Goal: Information Seeking & Learning: Learn about a topic

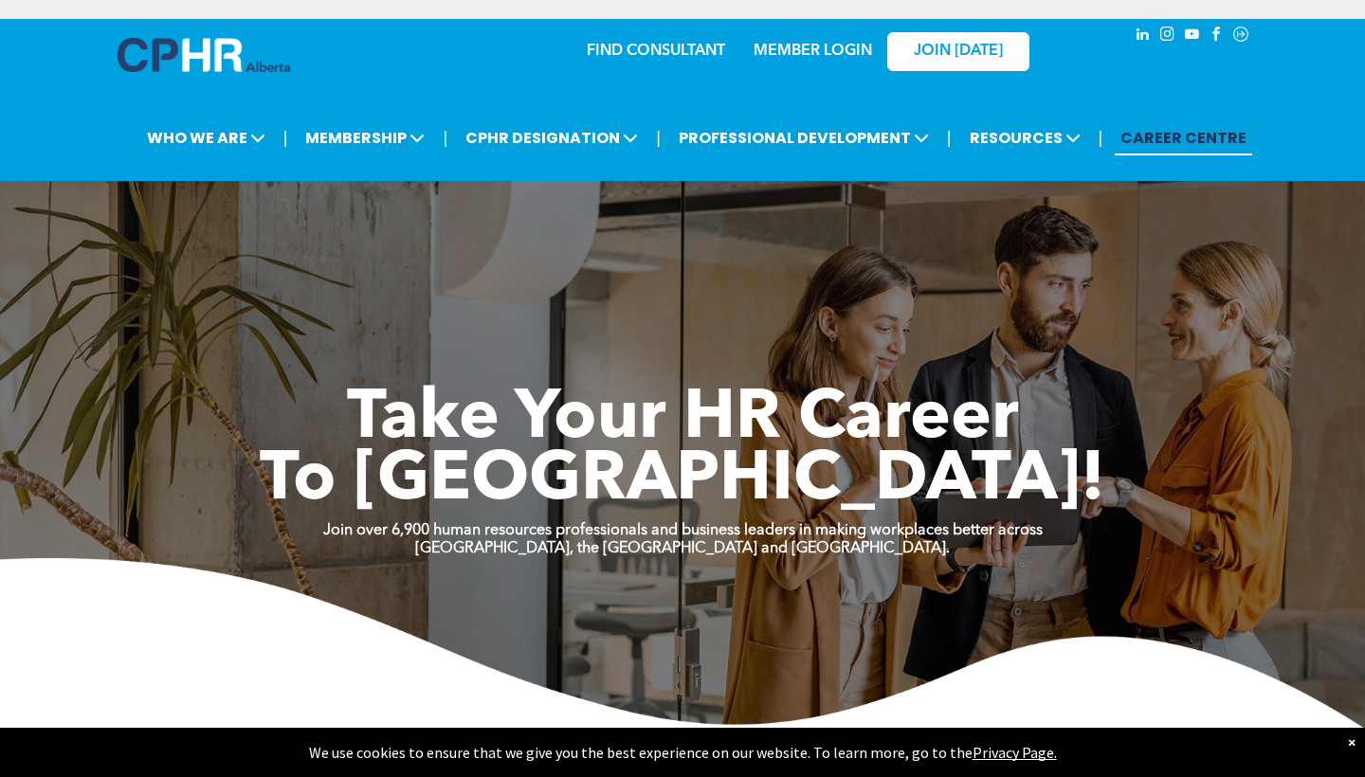
click at [834, 46] on link "MEMBER LOGIN" at bounding box center [813, 51] width 119 height 15
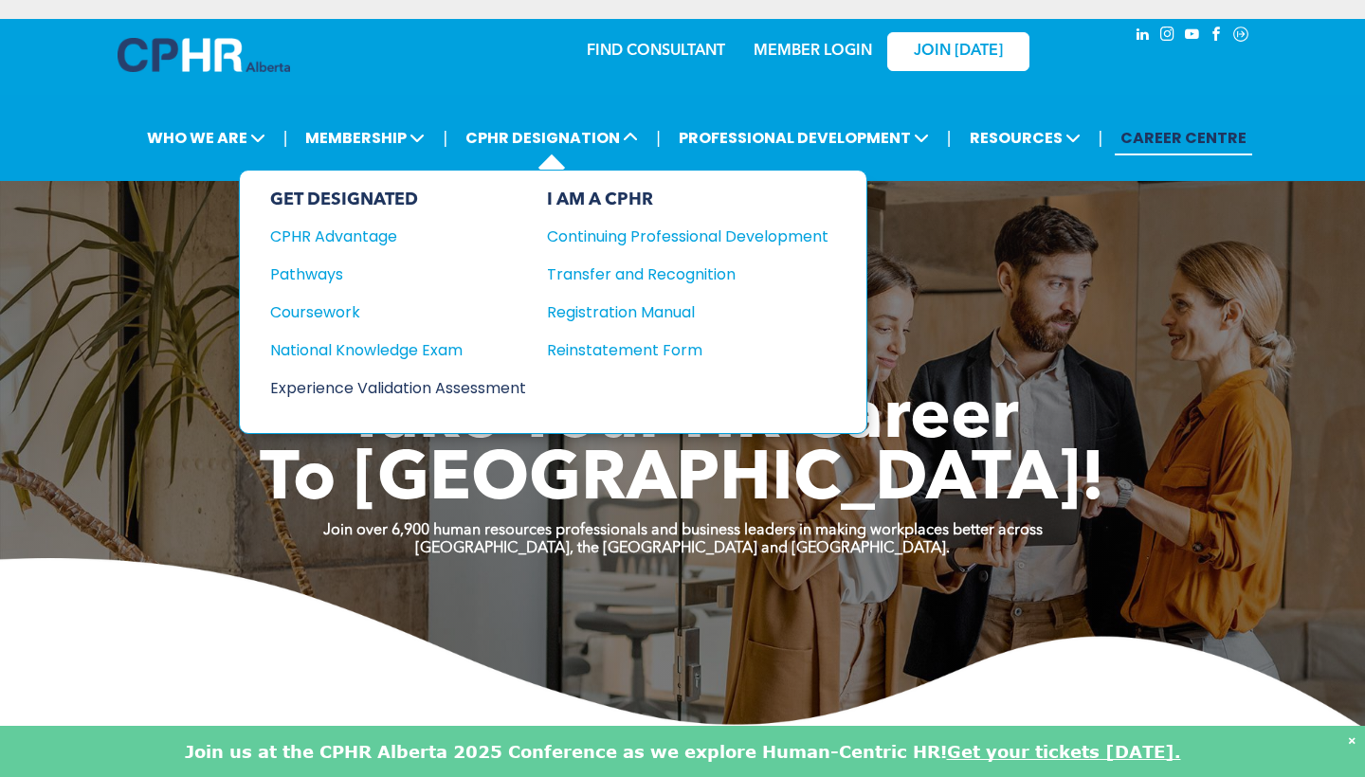
click at [403, 386] on div "Experience Validation Assessment" at bounding box center [385, 388] width 230 height 24
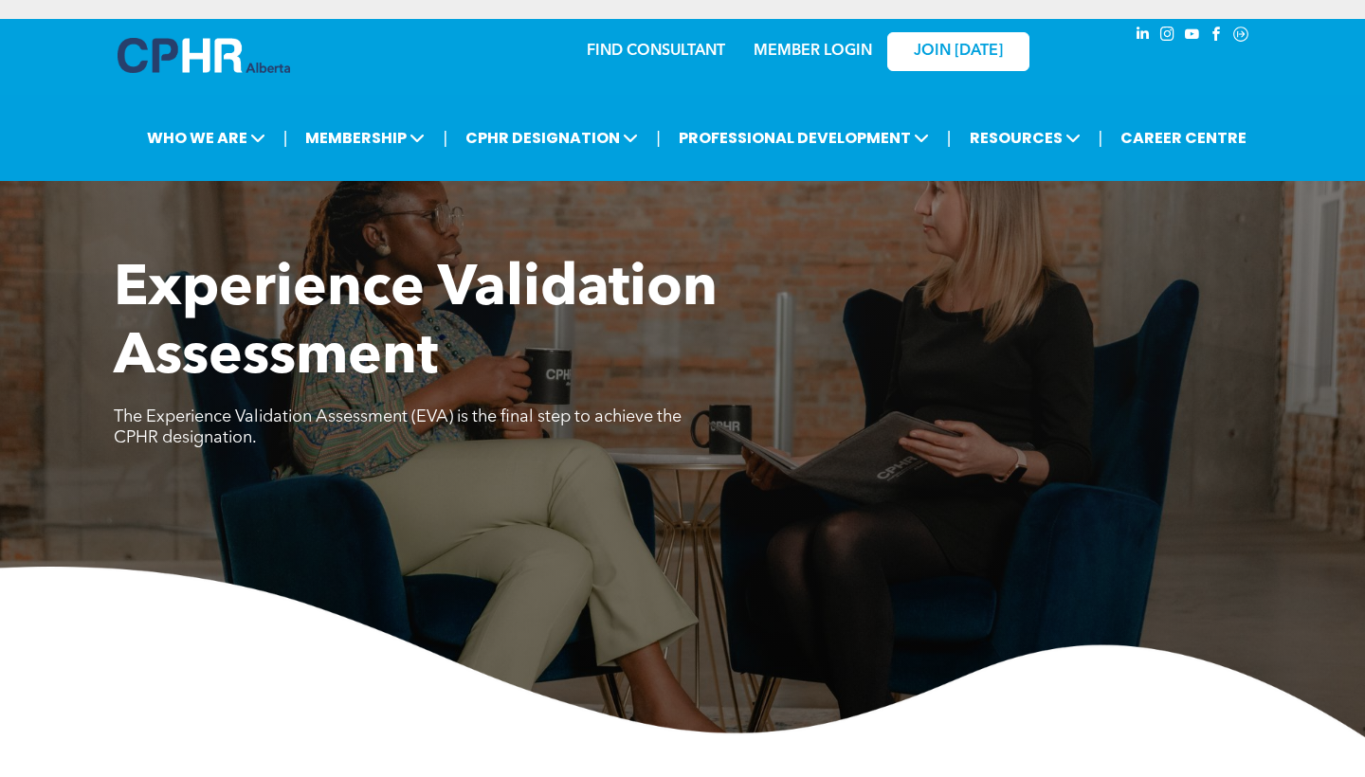
click at [295, 579] on img at bounding box center [682, 652] width 1365 height 171
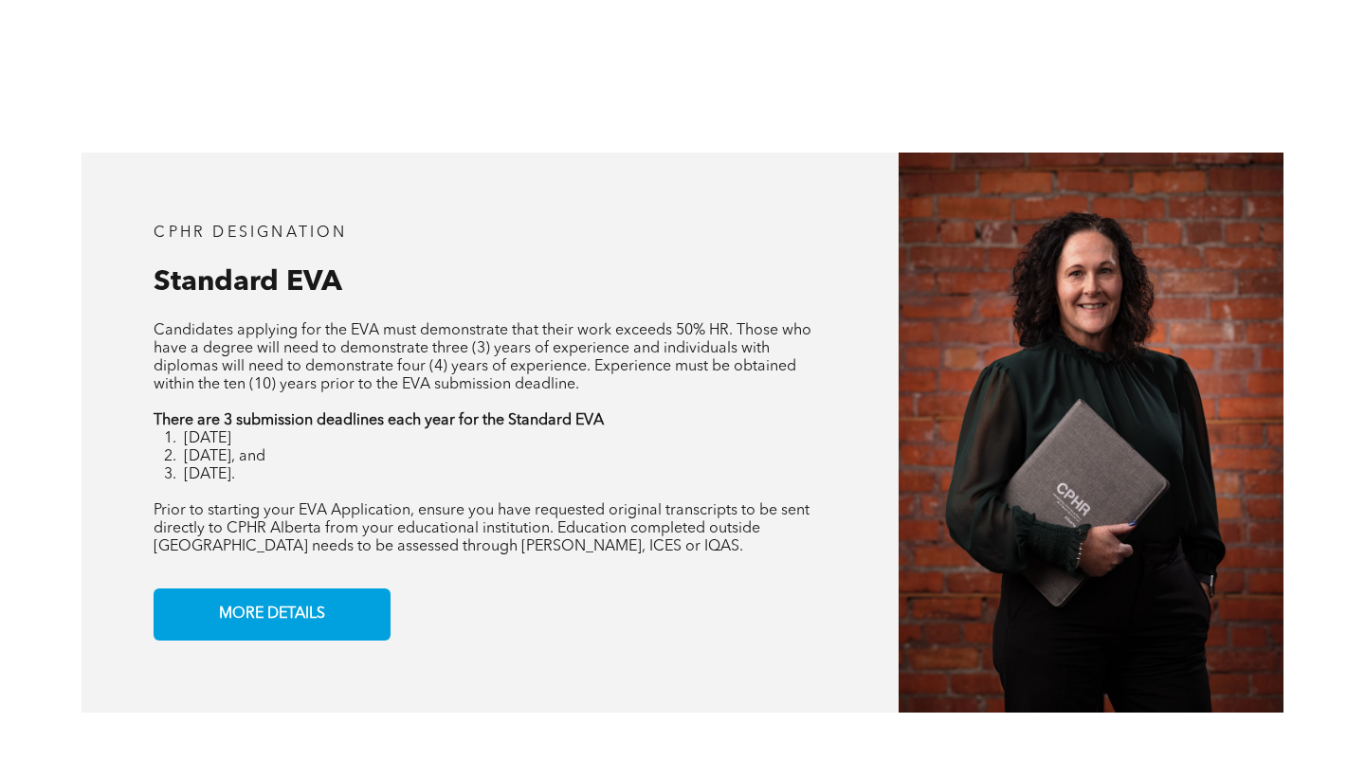
scroll to position [1403, 0]
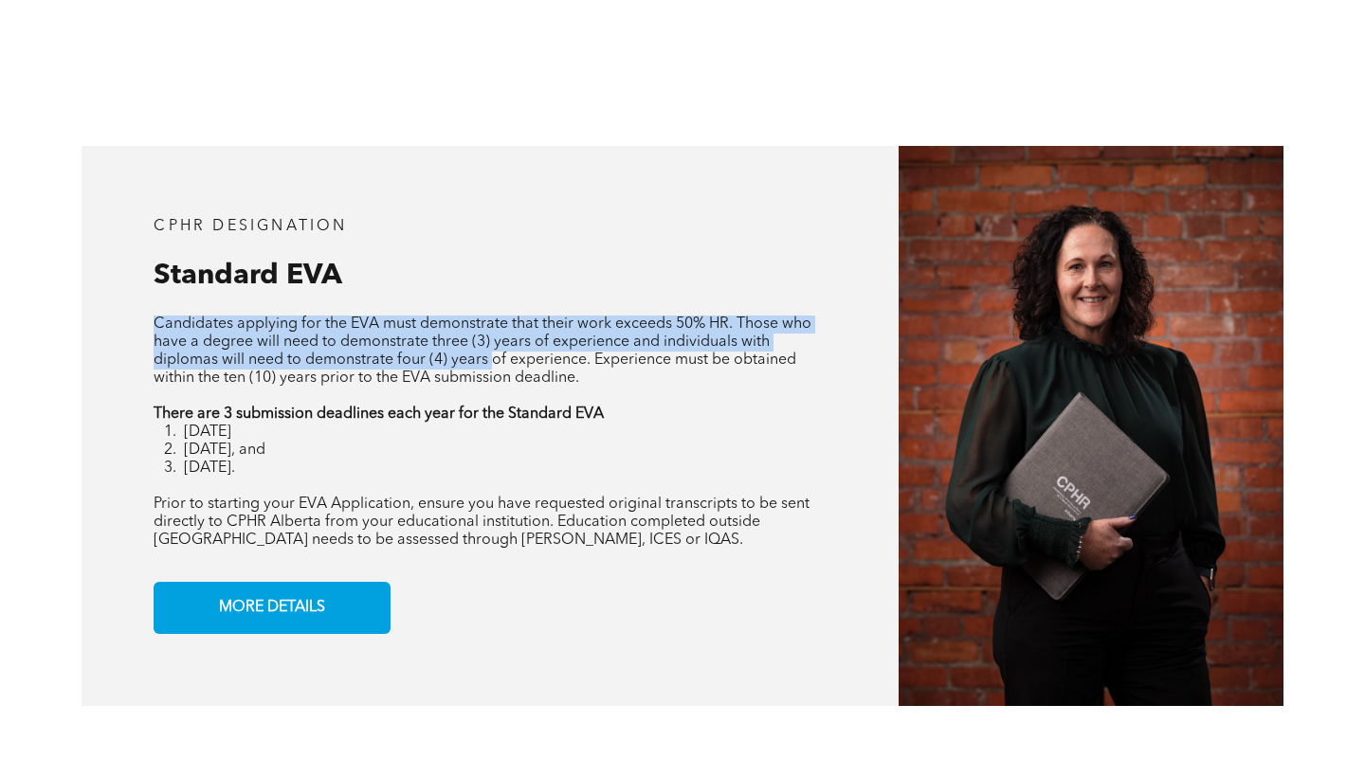
drag, startPoint x: 475, startPoint y: 316, endPoint x: 489, endPoint y: 364, distance: 50.4
click at [489, 364] on p "Candidates applying for the EVA must demonstrate that their work exceeds 50% HR…" at bounding box center [490, 352] width 673 height 72
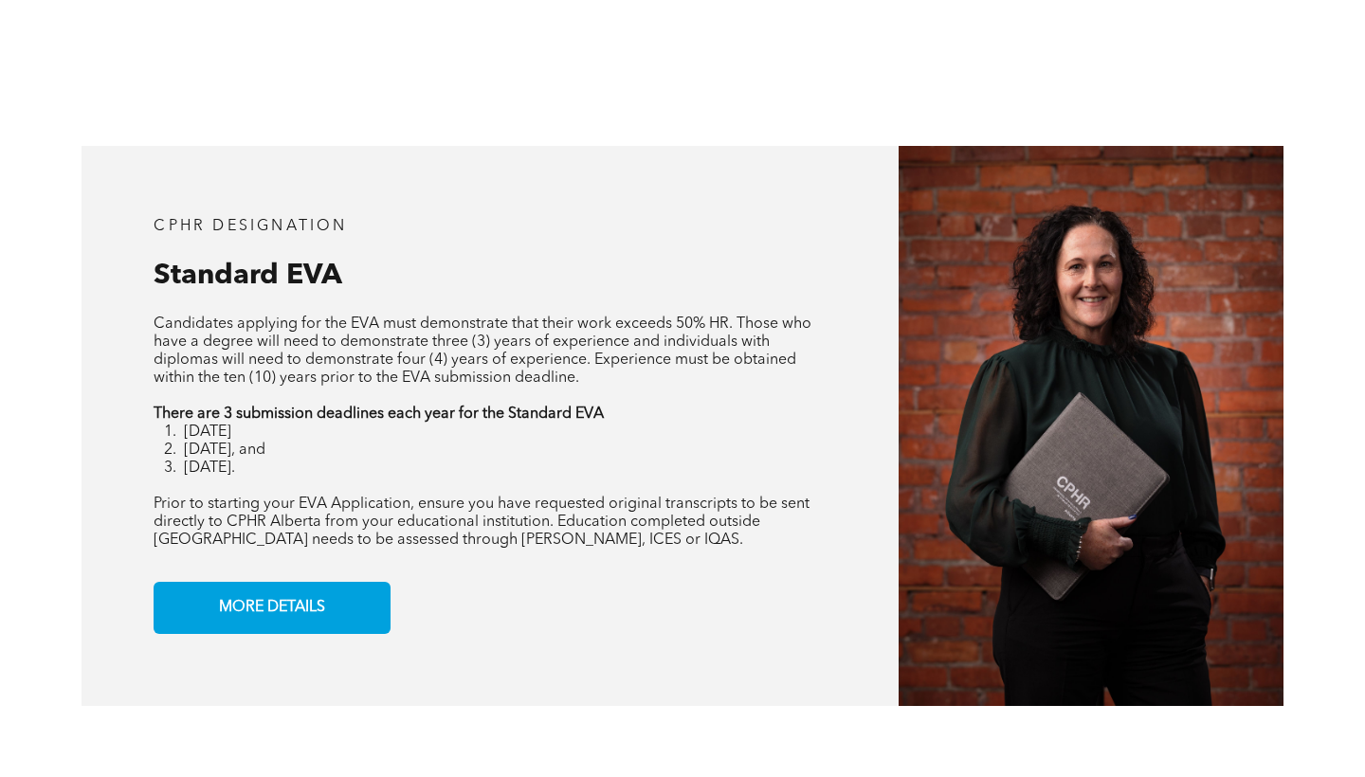
click at [490, 365] on span "Candidates applying for the EVA must demonstrate that their work exceeds 50% HR…" at bounding box center [483, 351] width 658 height 69
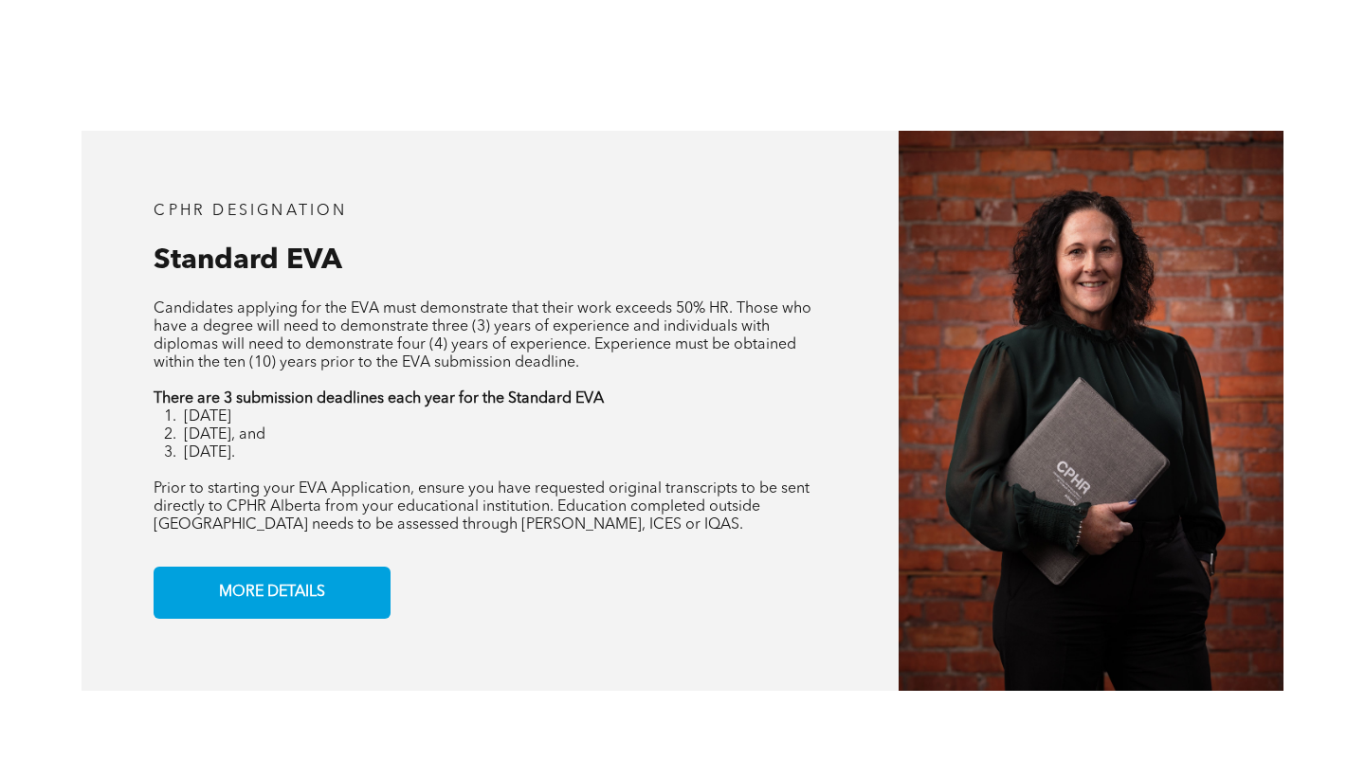
scroll to position [1418, 0]
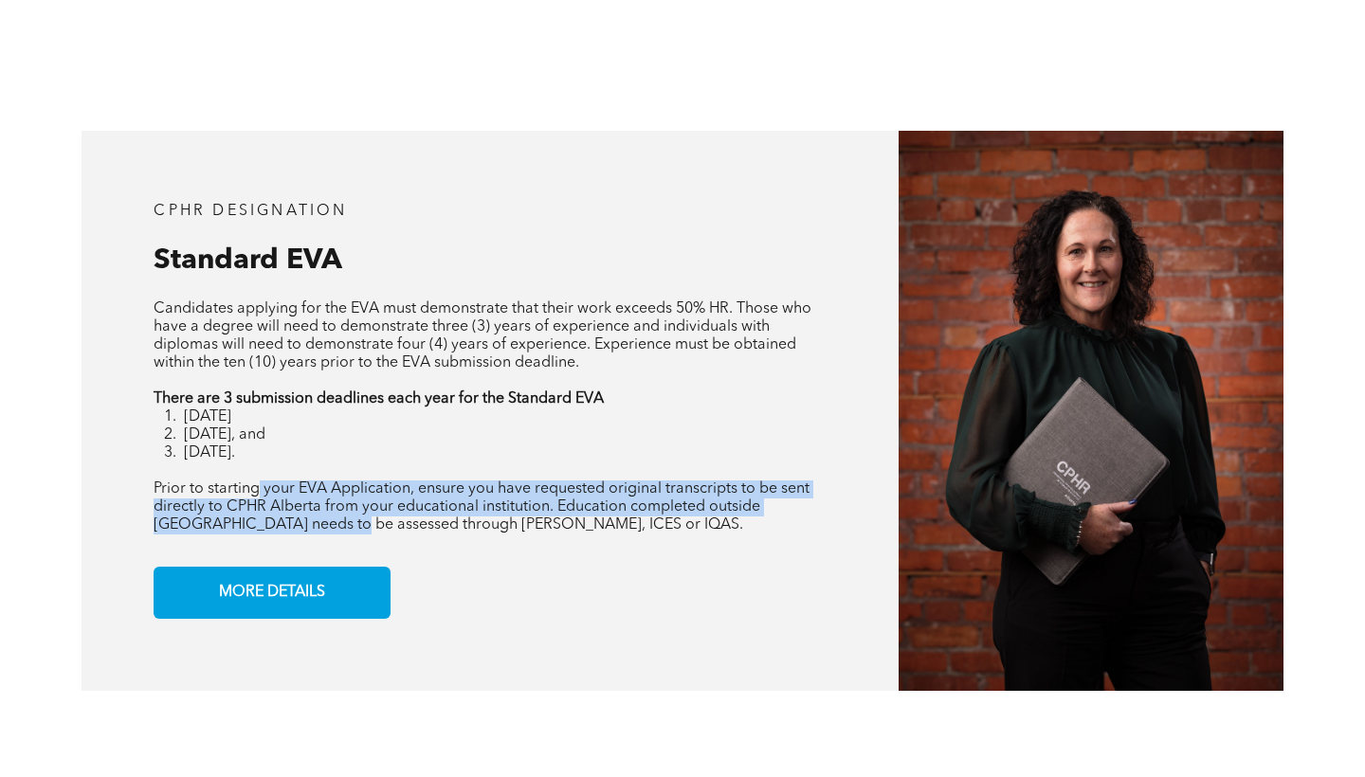
drag, startPoint x: 260, startPoint y: 491, endPoint x: 292, endPoint y: 524, distance: 46.3
click at [292, 524] on span "Prior to starting your EVA Application, ensure you have requested original tran…" at bounding box center [482, 507] width 656 height 51
drag, startPoint x: 255, startPoint y: 489, endPoint x: 390, endPoint y: 526, distance: 139.6
click at [390, 526] on span "Prior to starting your EVA Application, ensure you have requested original tran…" at bounding box center [482, 507] width 656 height 51
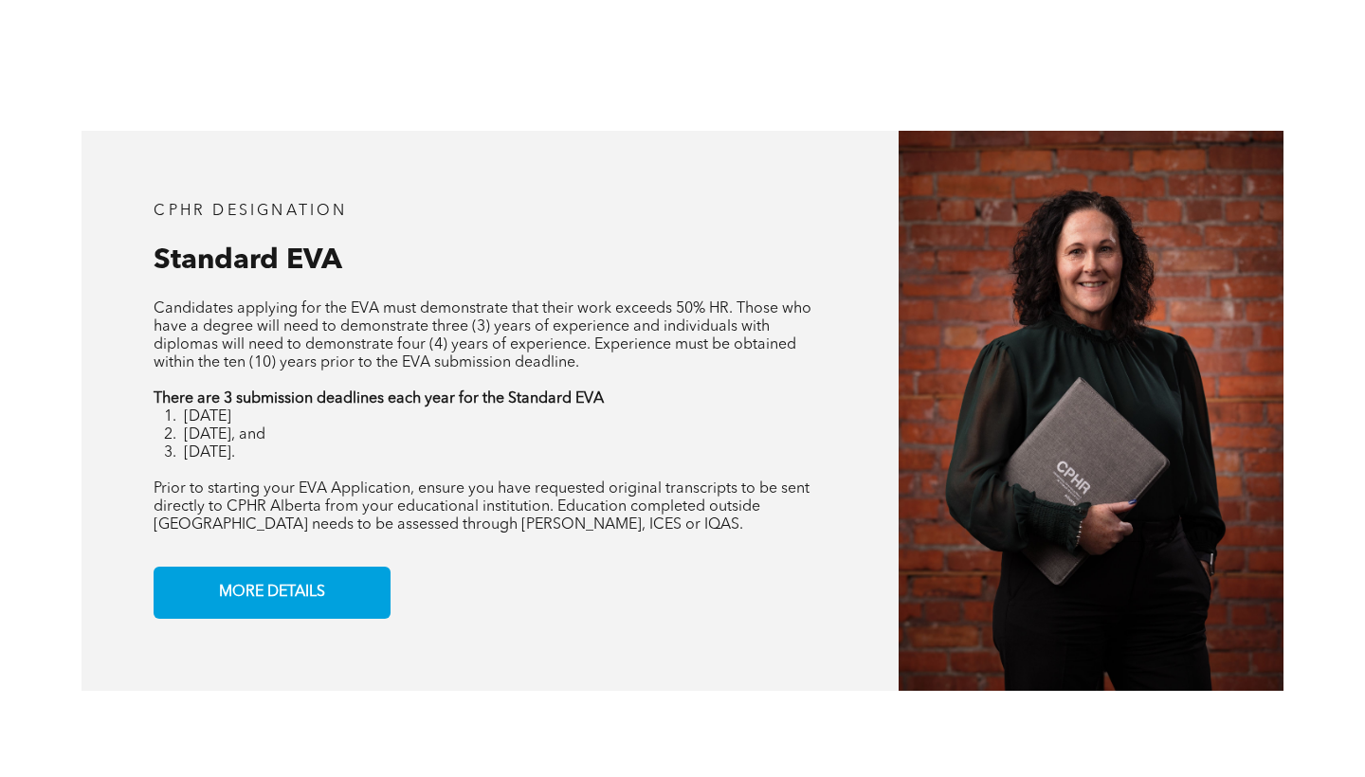
click at [390, 526] on span "Prior to starting your EVA Application, ensure you have requested original tran…" at bounding box center [482, 507] width 656 height 51
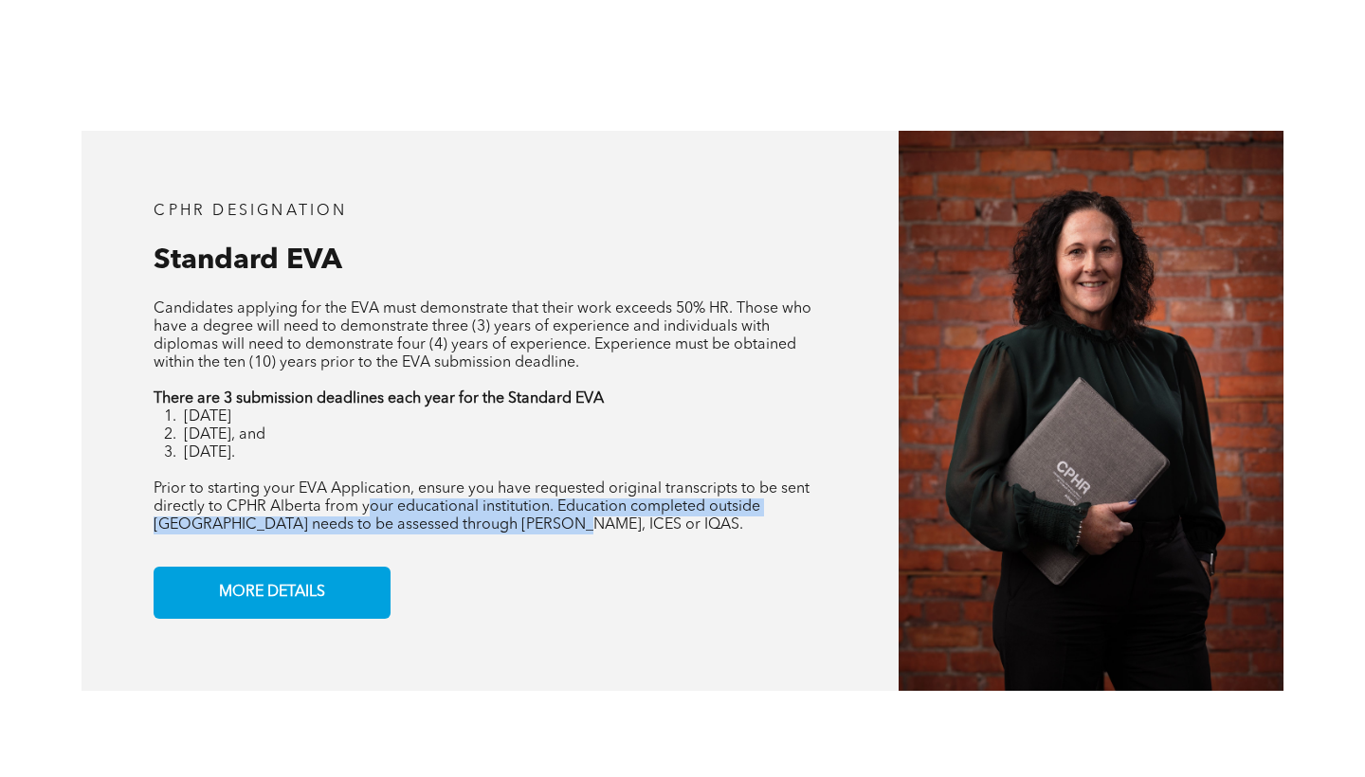
drag, startPoint x: 366, startPoint y: 498, endPoint x: 553, endPoint y: 539, distance: 191.4
click at [553, 539] on div "CPHR DESIGNATION Standard EVA Candidates applying for the EVA must demonstrate …" at bounding box center [490, 411] width 817 height 560
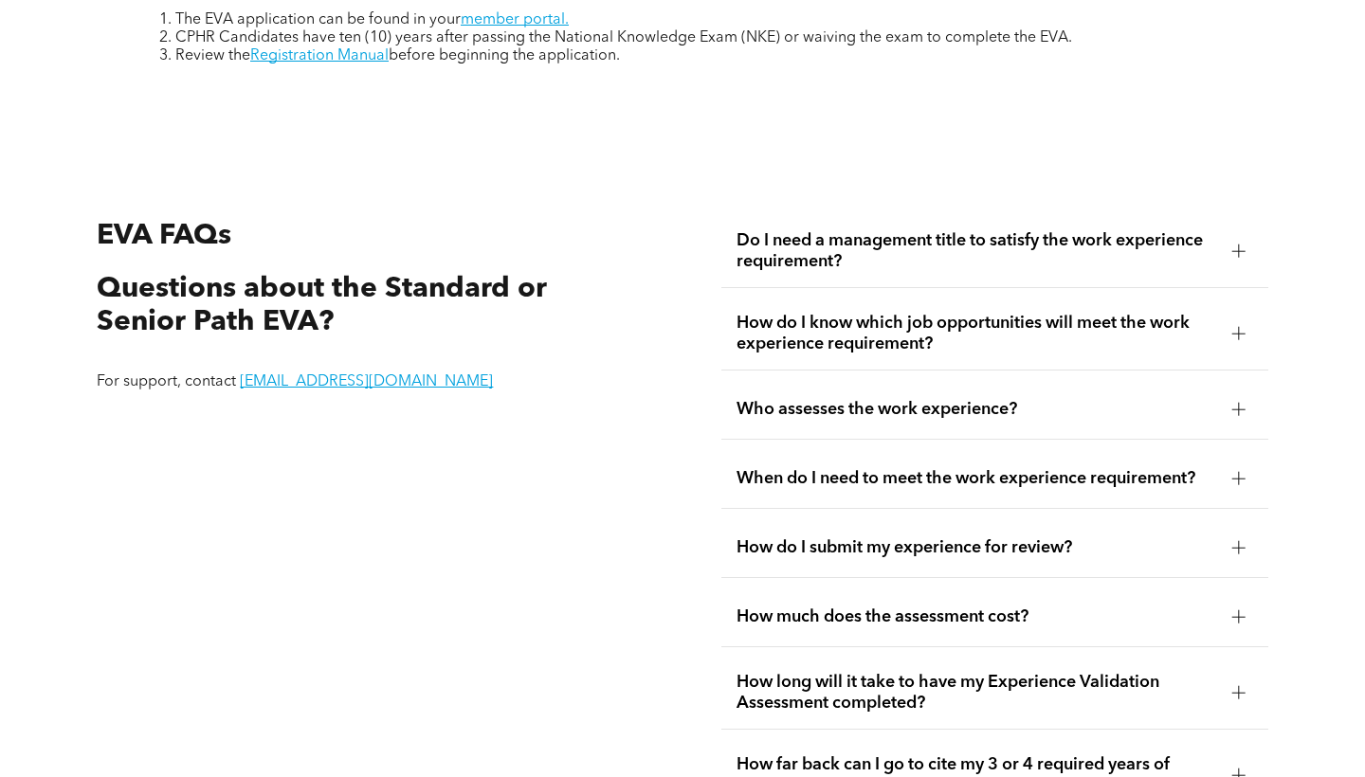
scroll to position [3131, 0]
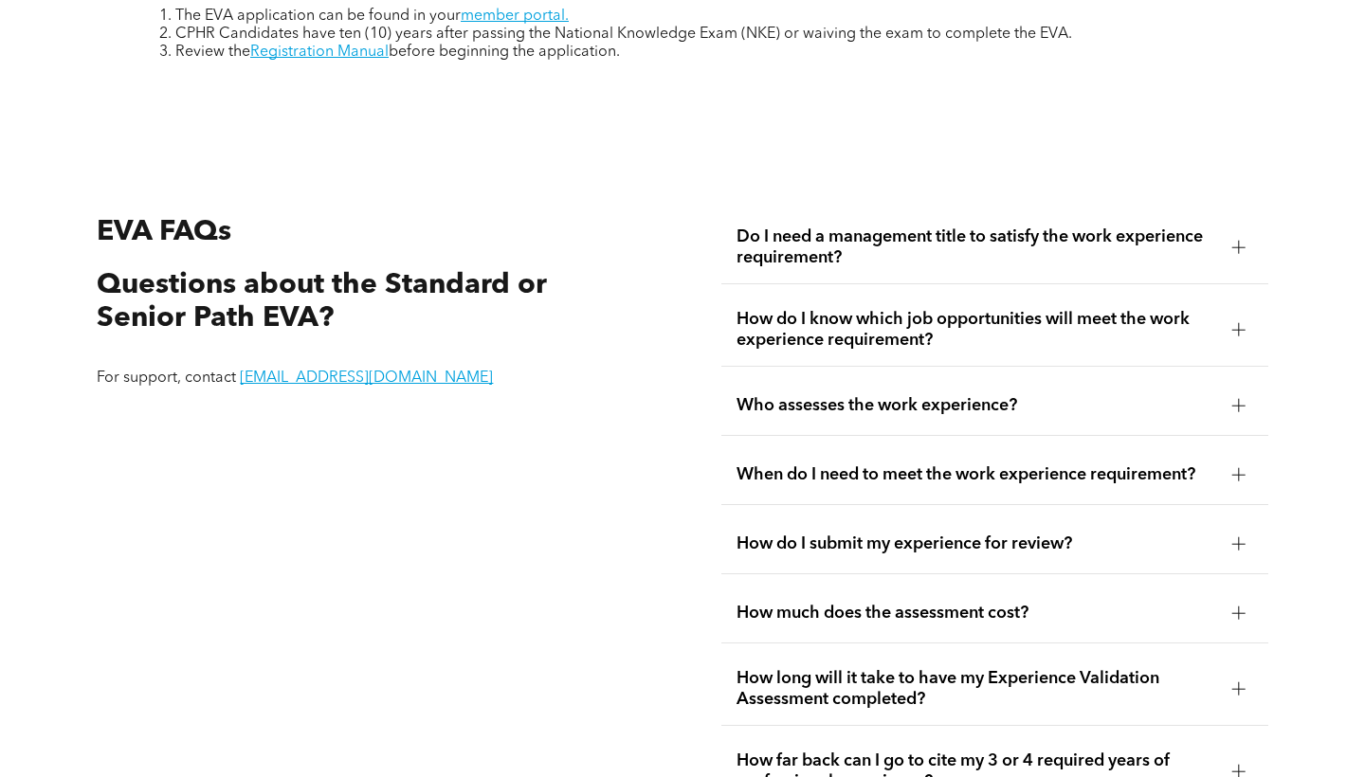
click at [1238, 411] on div at bounding box center [1238, 405] width 1 height 13
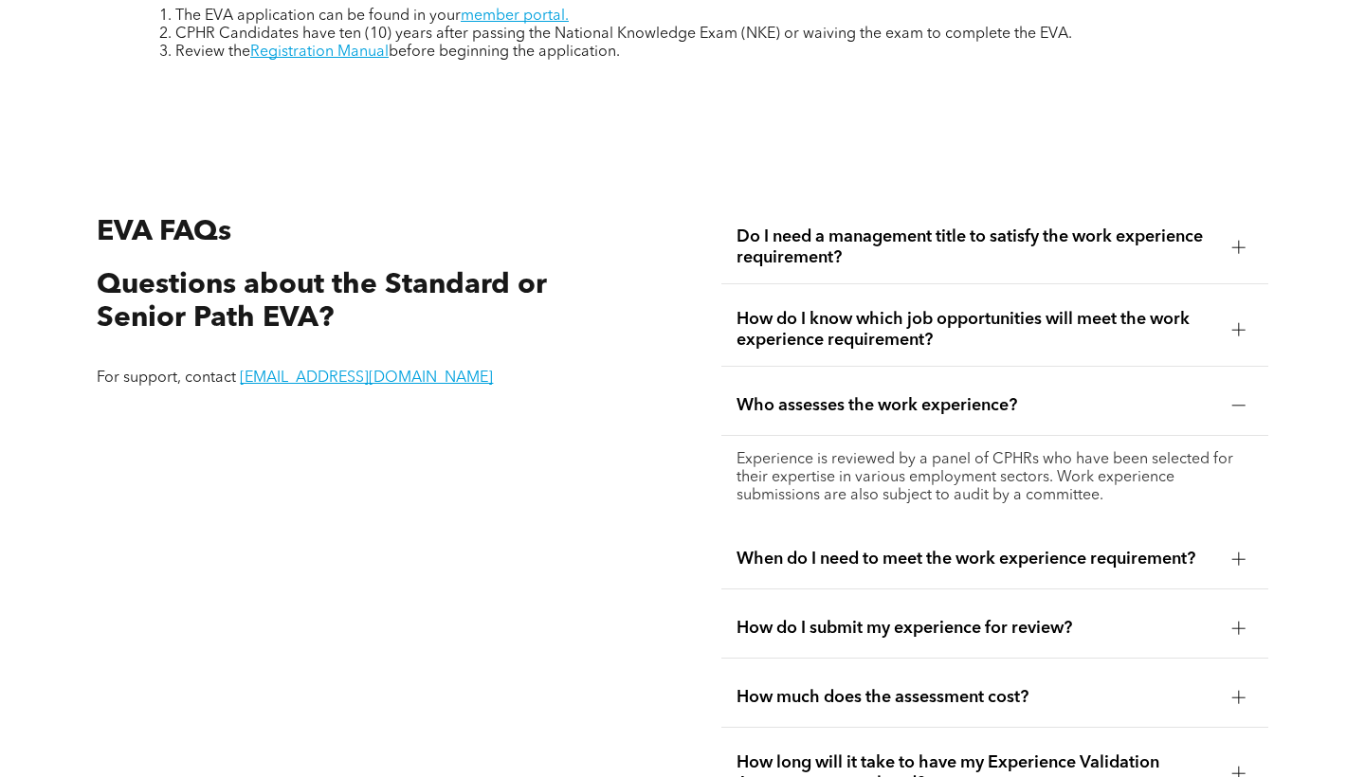
click at [1238, 411] on div at bounding box center [1238, 405] width 1 height 13
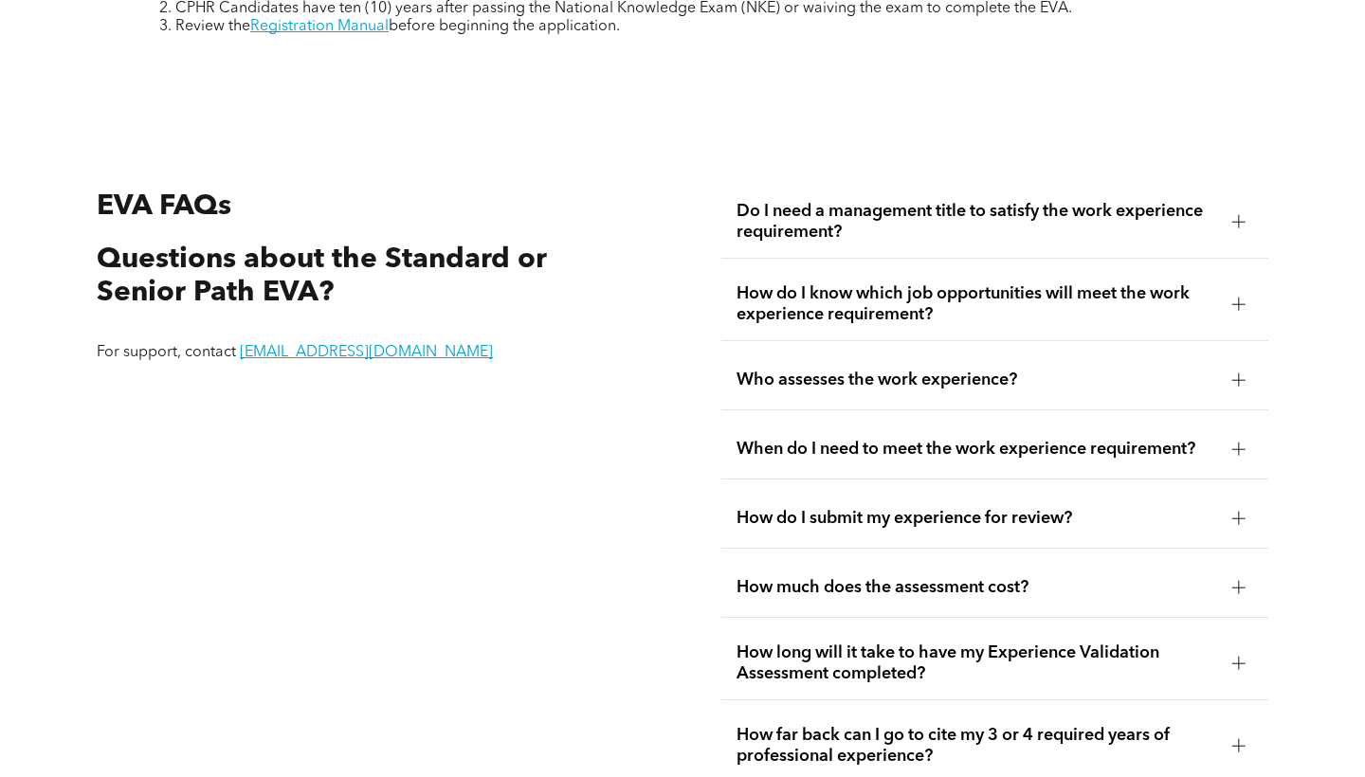
scroll to position [3156, 0]
click at [1235, 452] on div at bounding box center [1238, 449] width 13 height 13
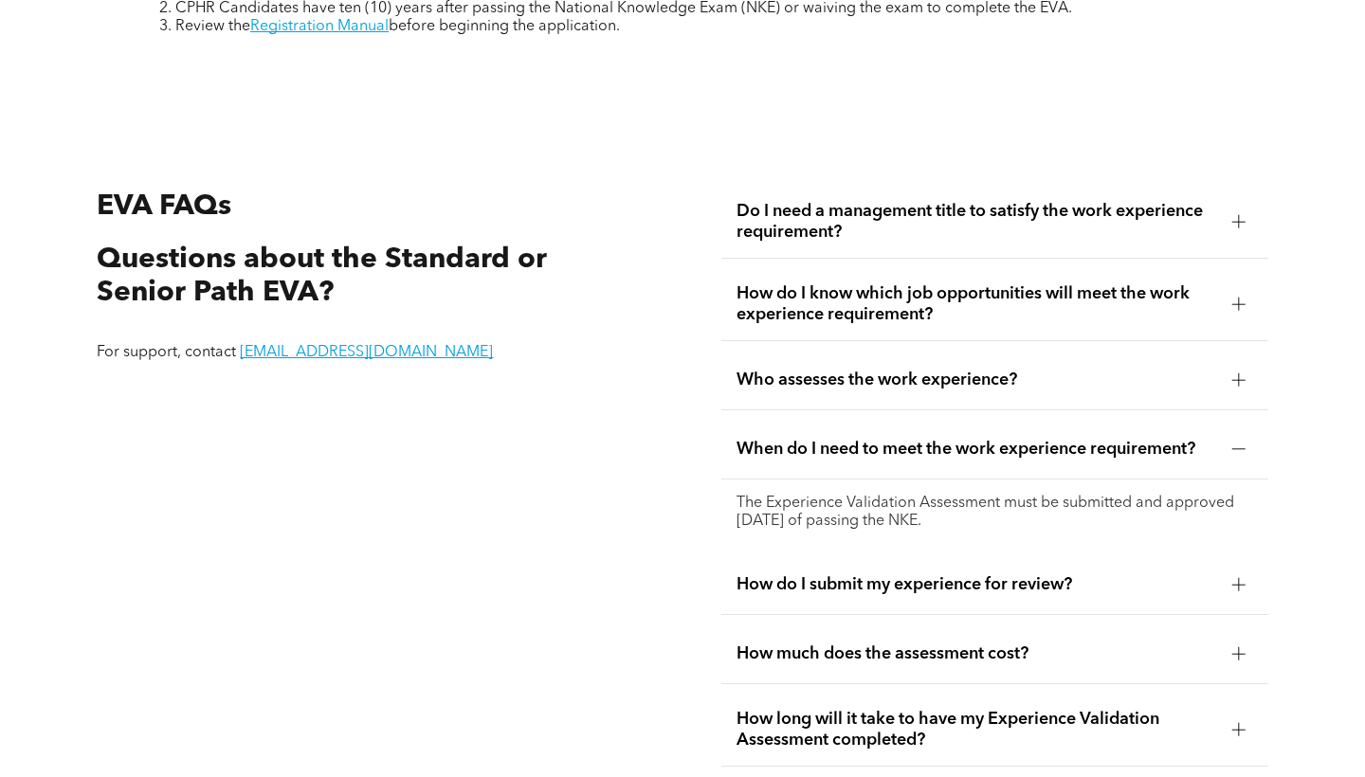
click at [1237, 451] on div at bounding box center [1238, 449] width 13 height 13
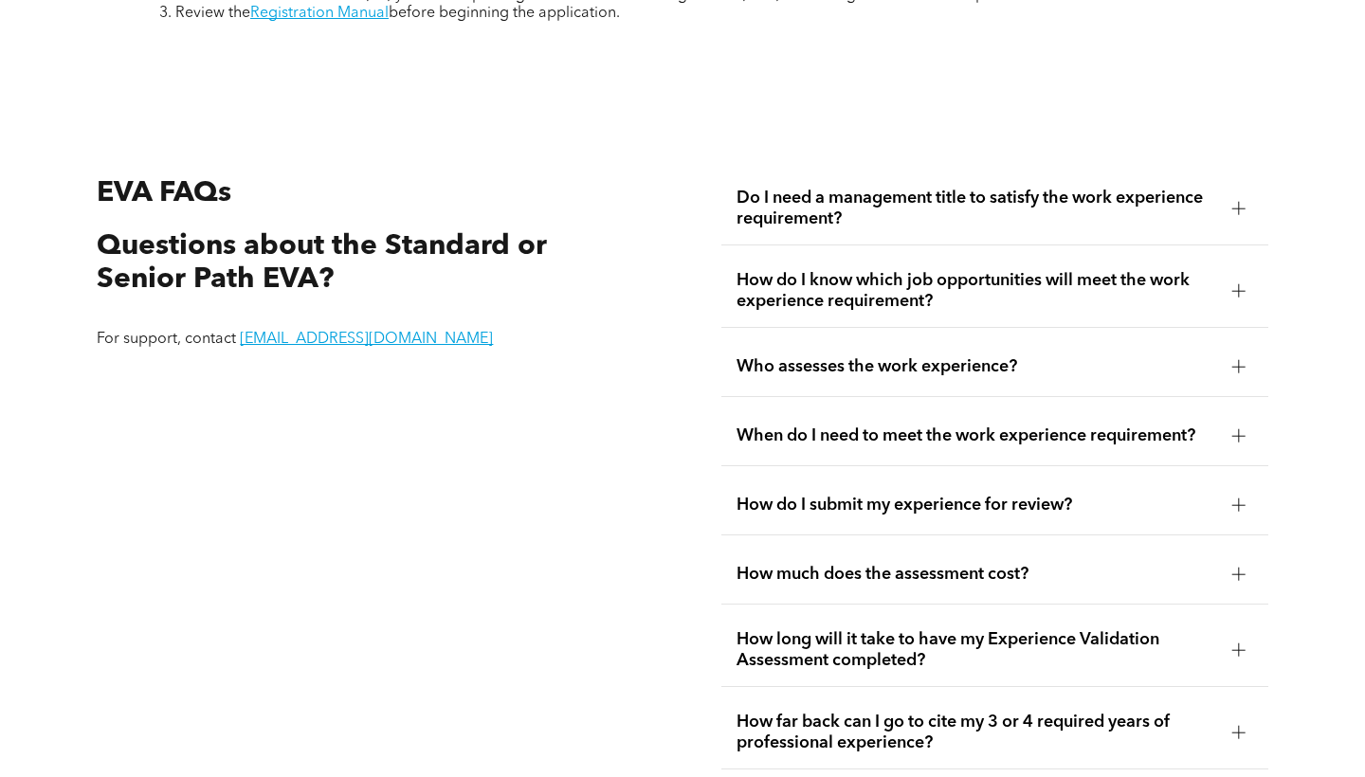
scroll to position [3179, 0]
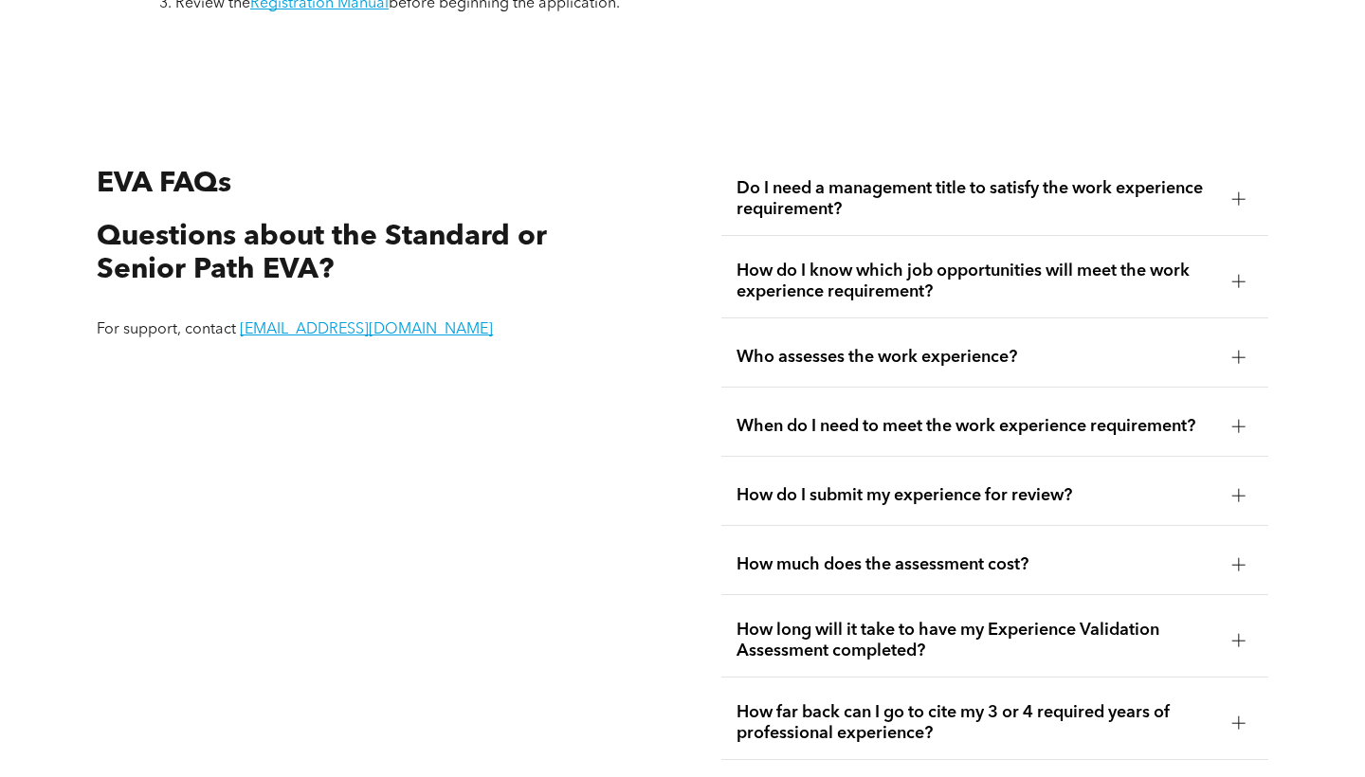
click at [1251, 493] on div at bounding box center [1239, 496] width 28 height 28
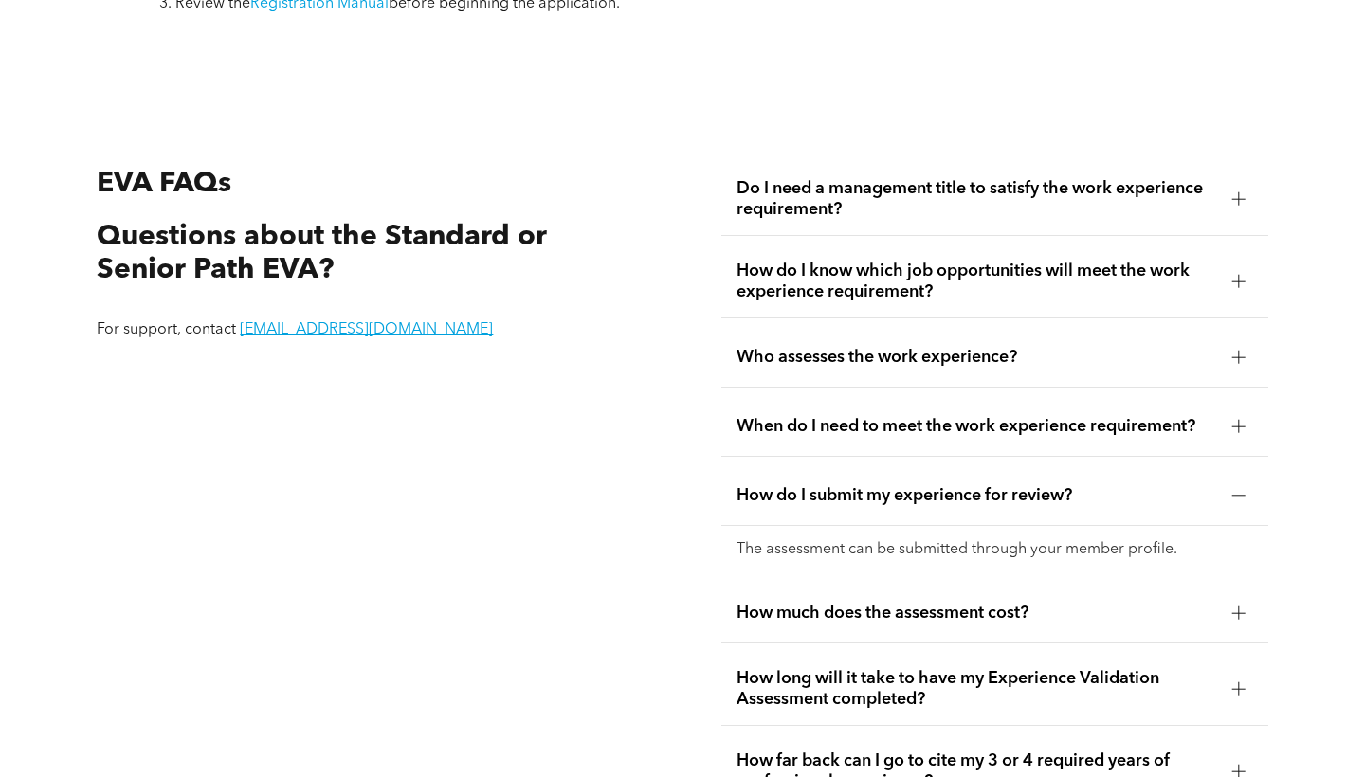
click at [1247, 493] on div at bounding box center [1239, 496] width 28 height 28
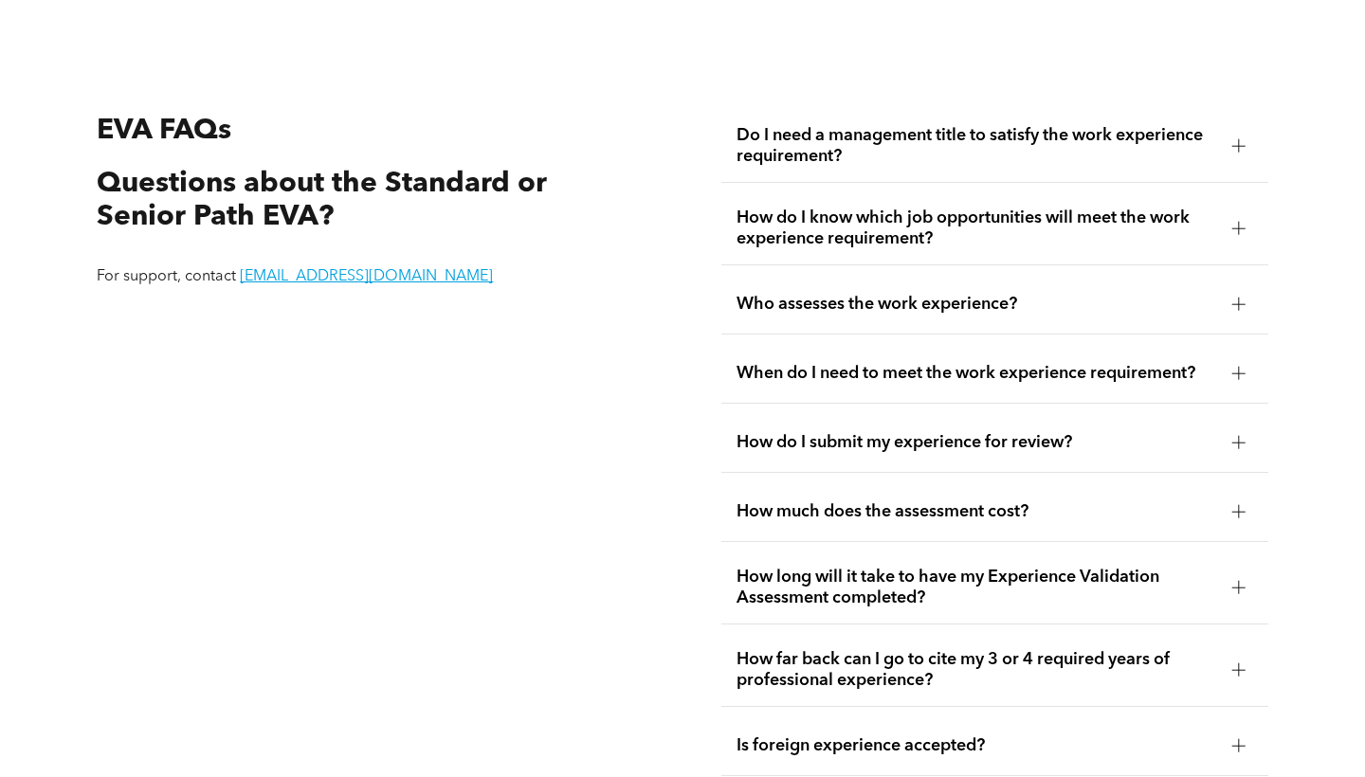
scroll to position [3240, 0]
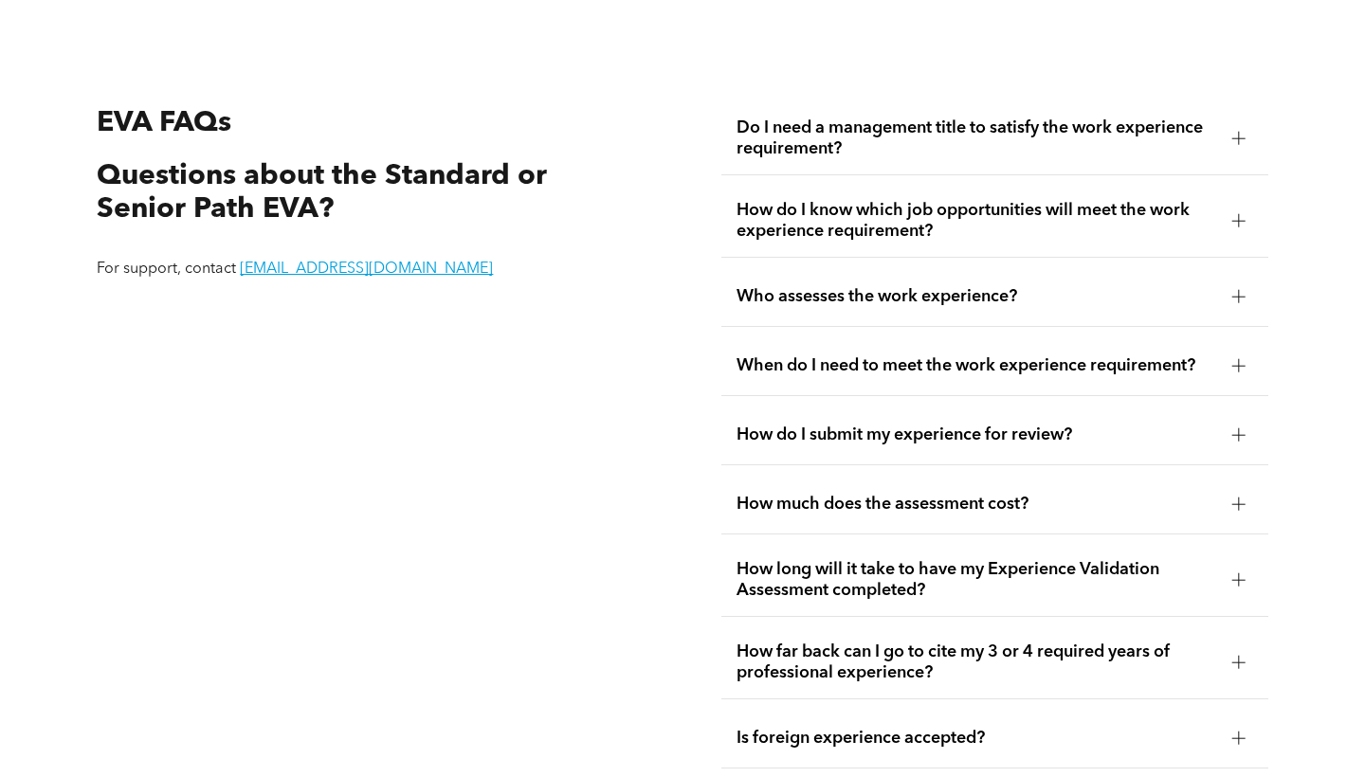
click at [1249, 498] on div at bounding box center [1239, 504] width 28 height 28
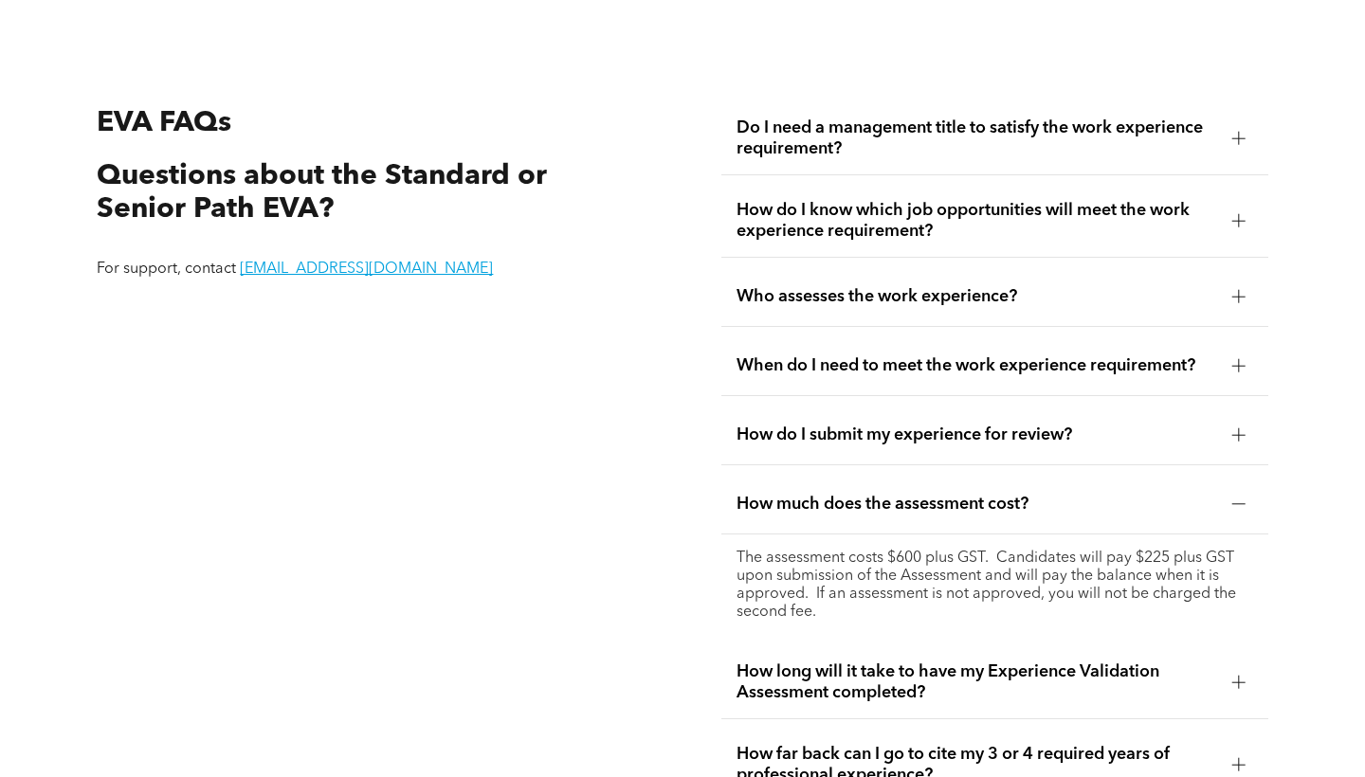
click at [1249, 498] on div at bounding box center [1239, 504] width 28 height 28
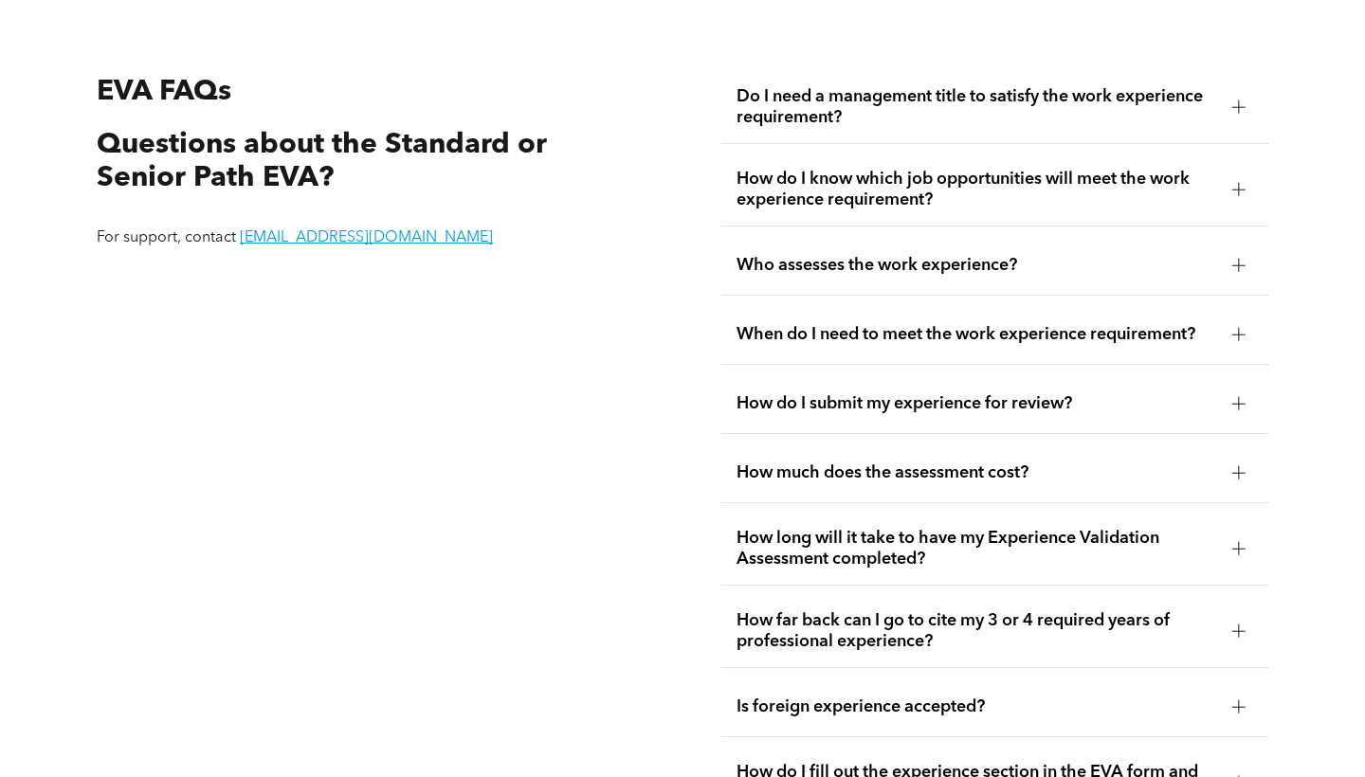
scroll to position [3275, 0]
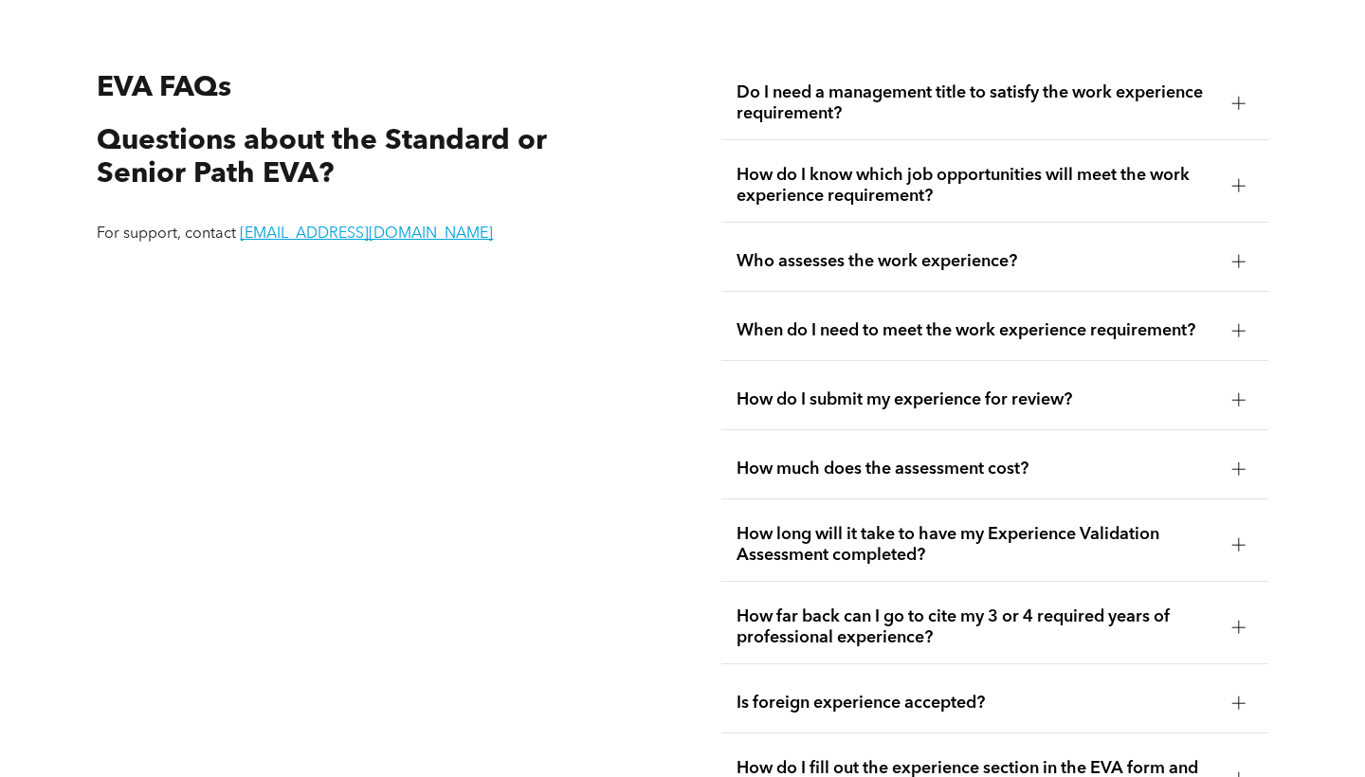
click at [1255, 546] on div "How long will it take to have my Experience Validation Assessment completed?" at bounding box center [994, 545] width 546 height 73
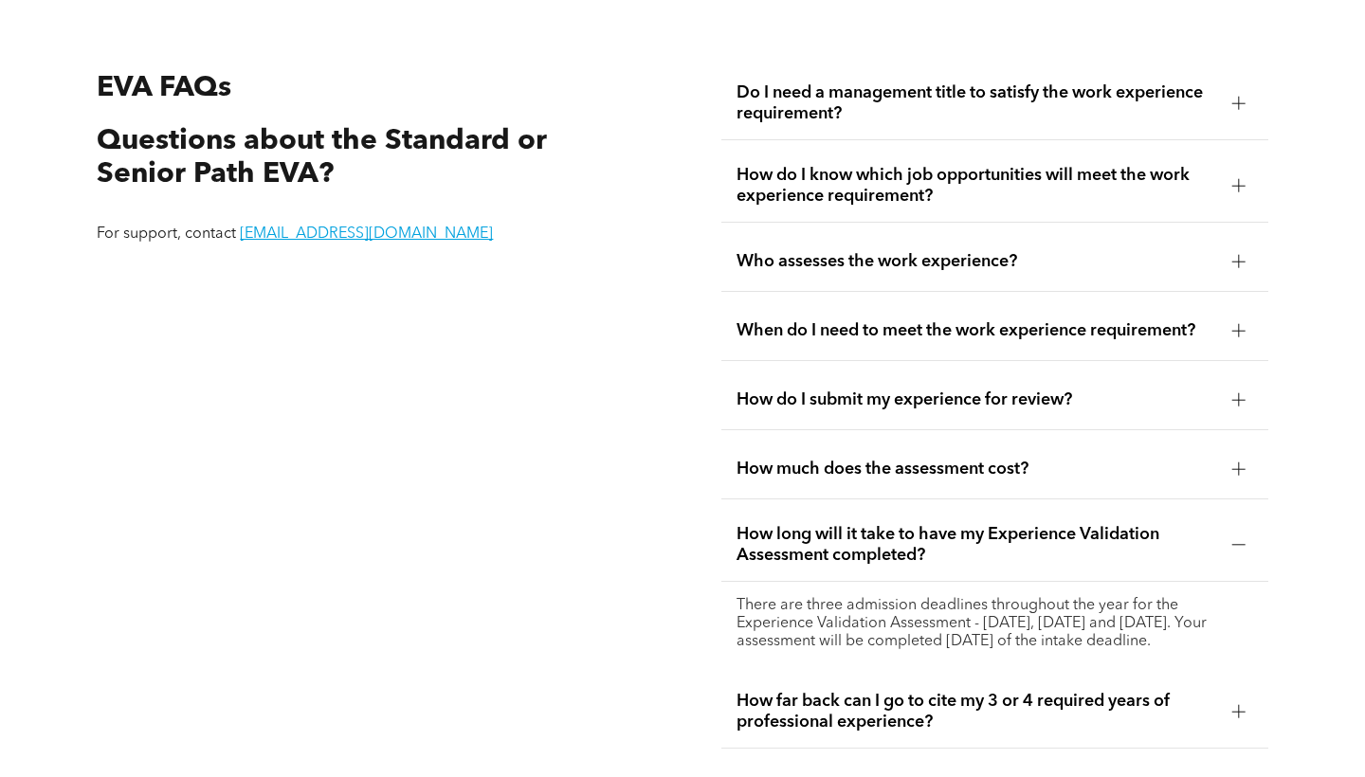
click at [1253, 546] on div "How long will it take to have my Experience Validation Assessment completed?" at bounding box center [994, 545] width 546 height 73
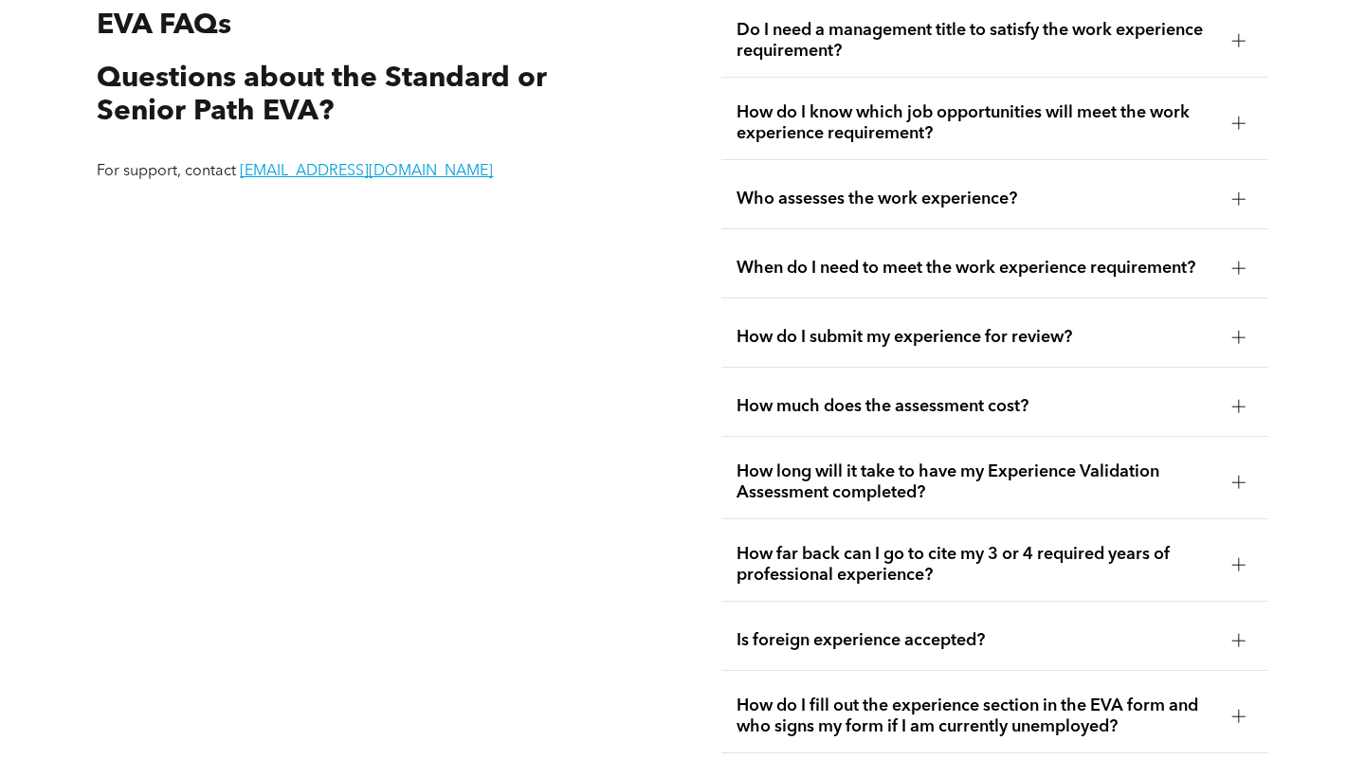
scroll to position [3343, 0]
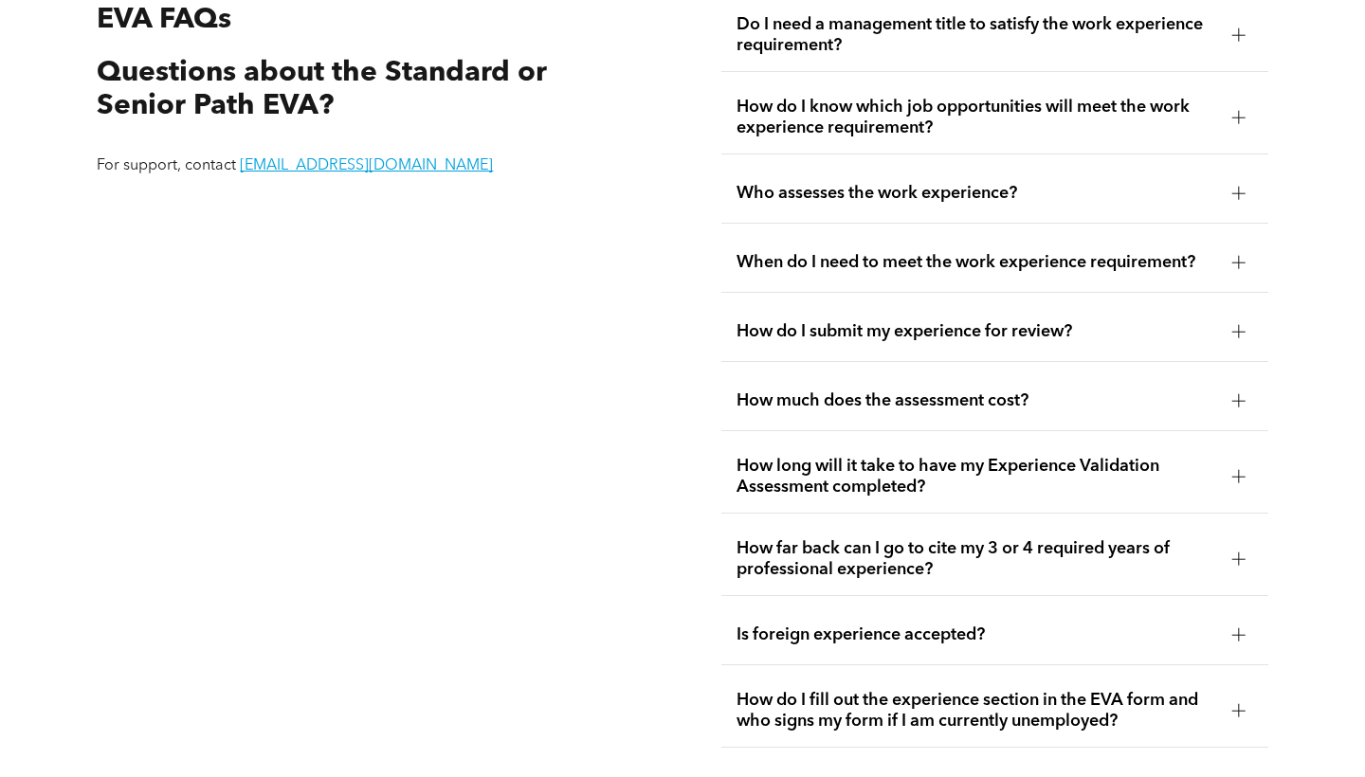
click at [1233, 563] on div at bounding box center [1238, 559] width 13 height 13
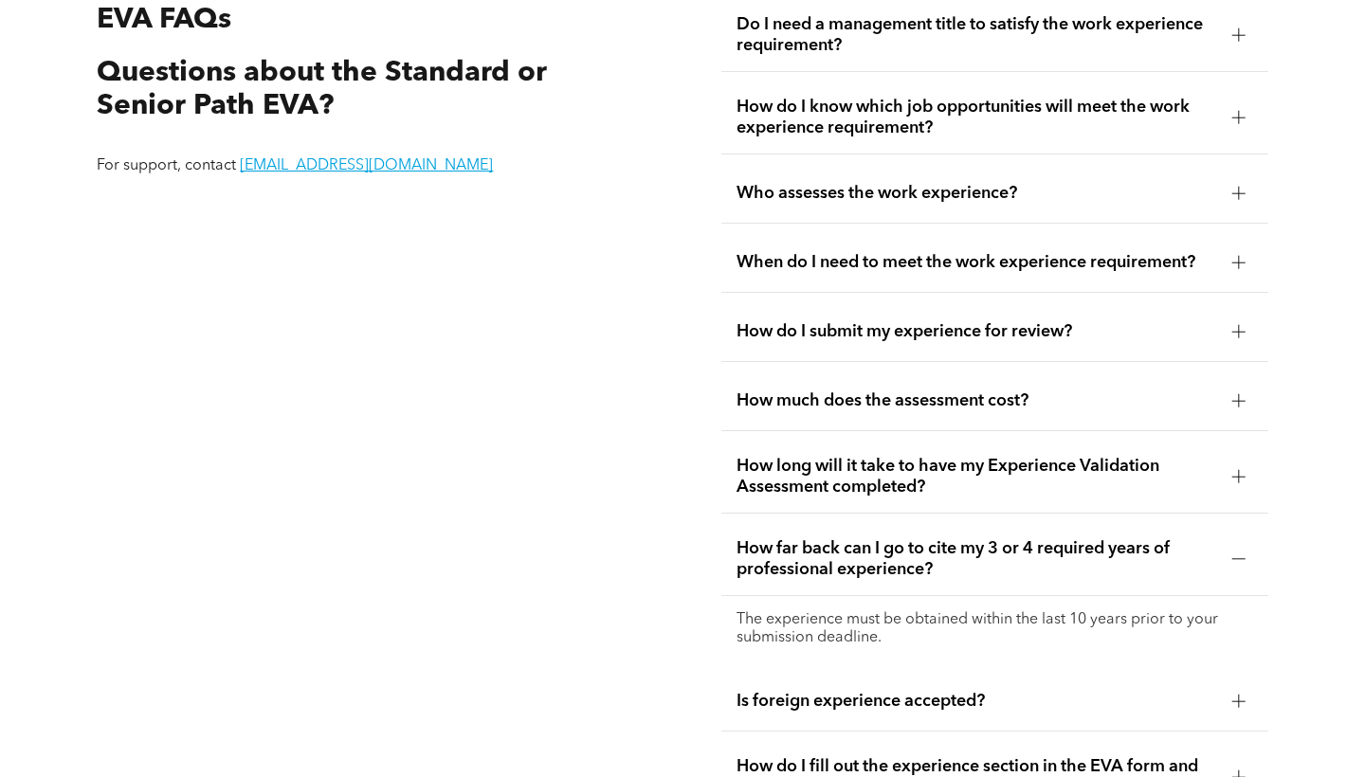
click at [1234, 563] on div at bounding box center [1238, 559] width 13 height 13
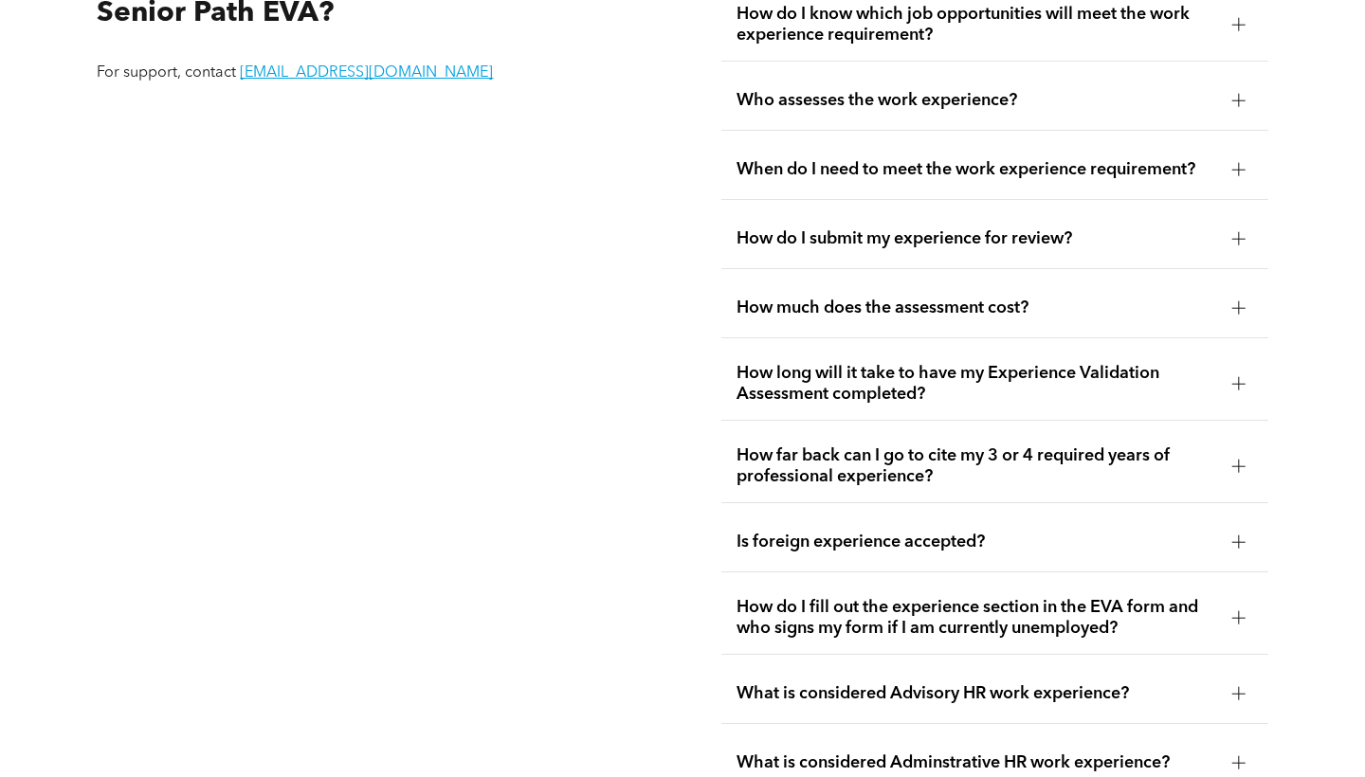
scroll to position [3439, 0]
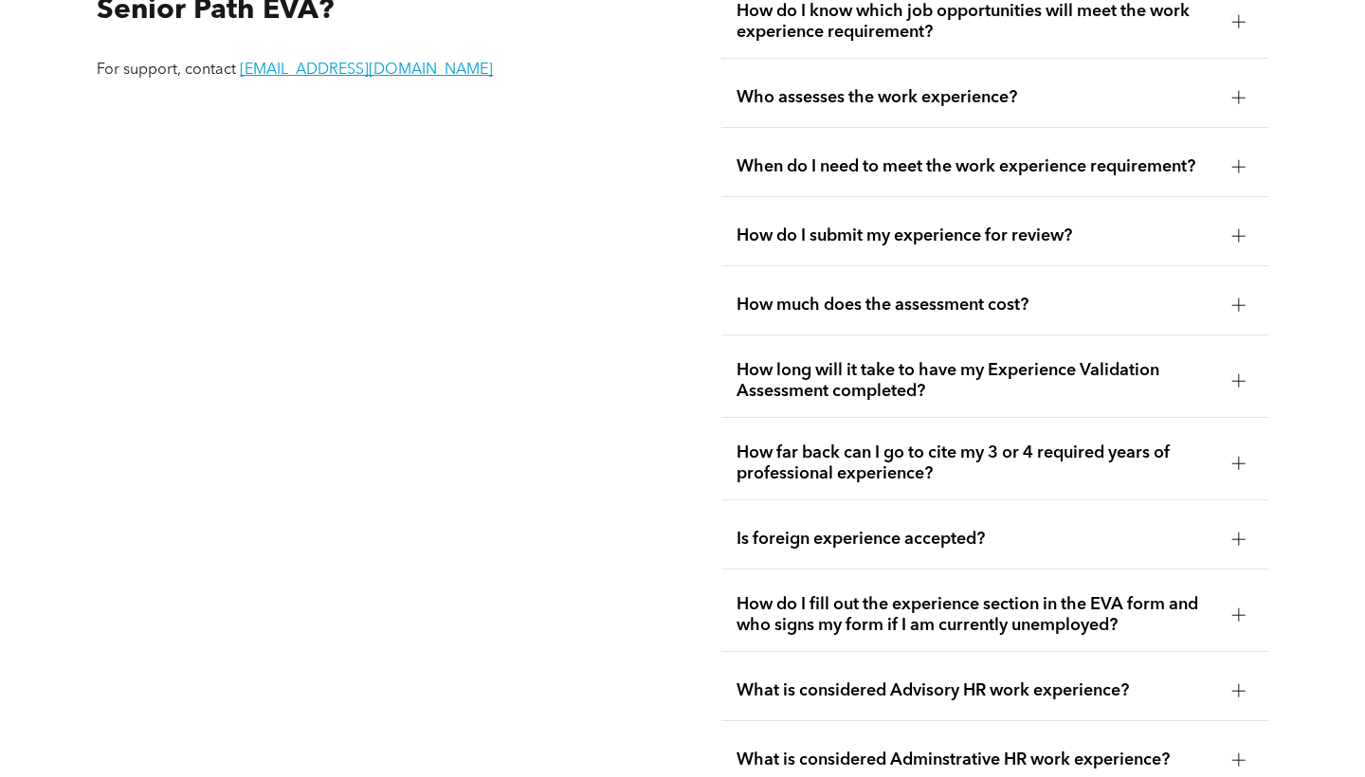
click at [1235, 546] on div at bounding box center [1238, 539] width 13 height 13
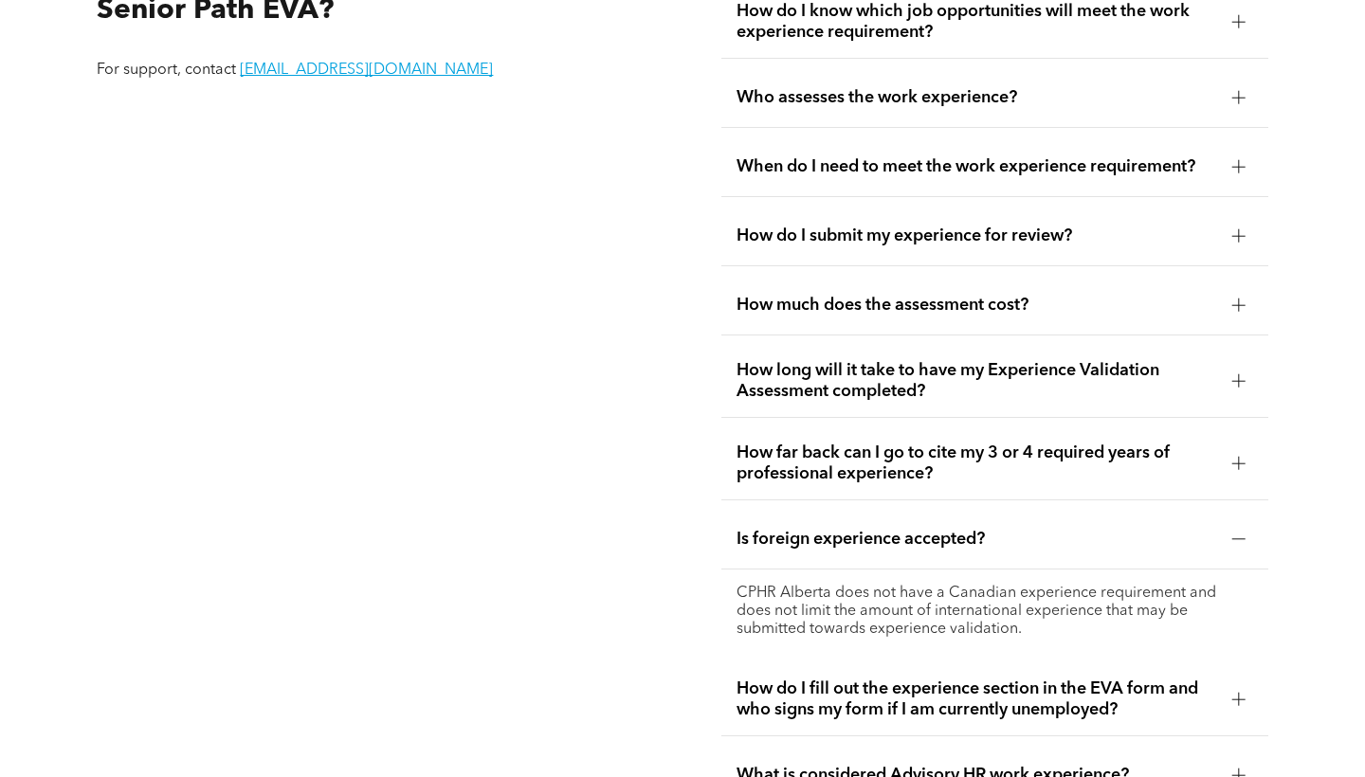
click at [1236, 547] on div at bounding box center [1239, 539] width 28 height 28
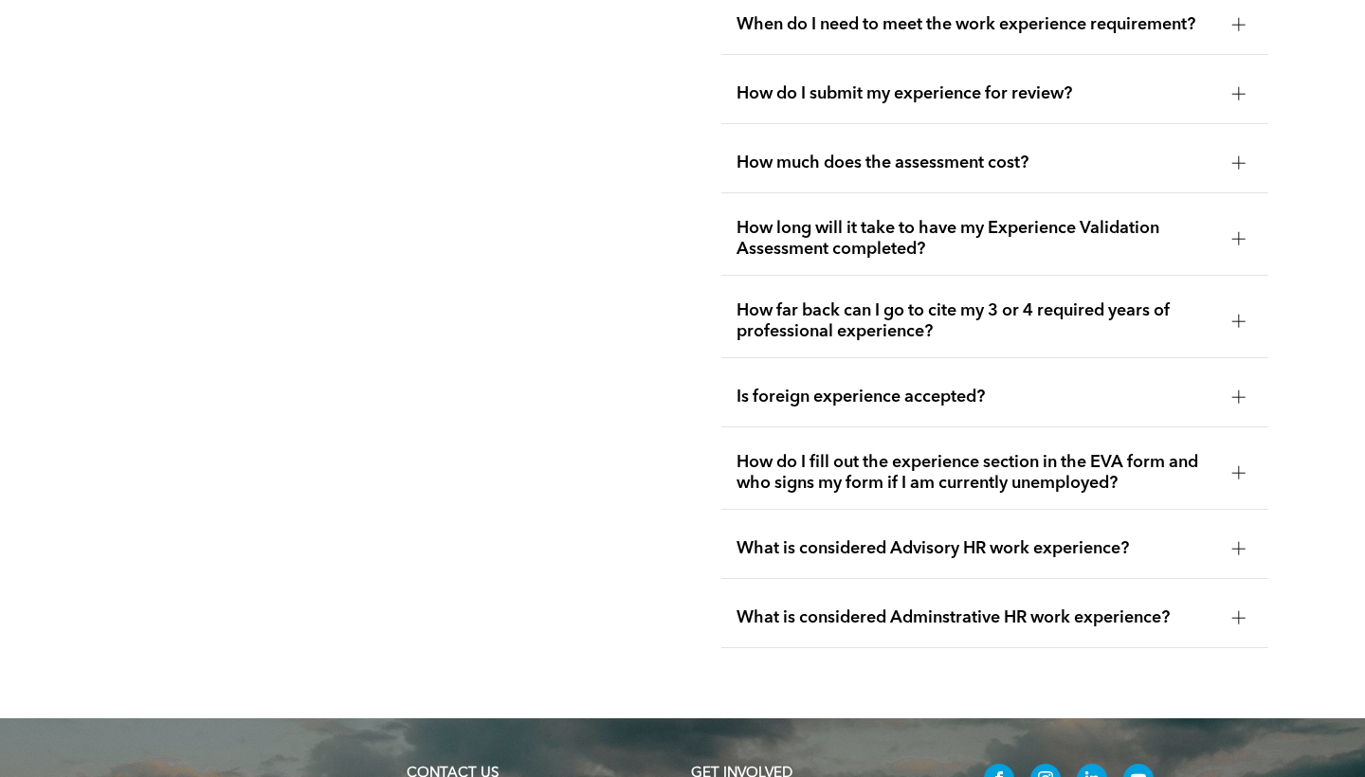
scroll to position [3585, 0]
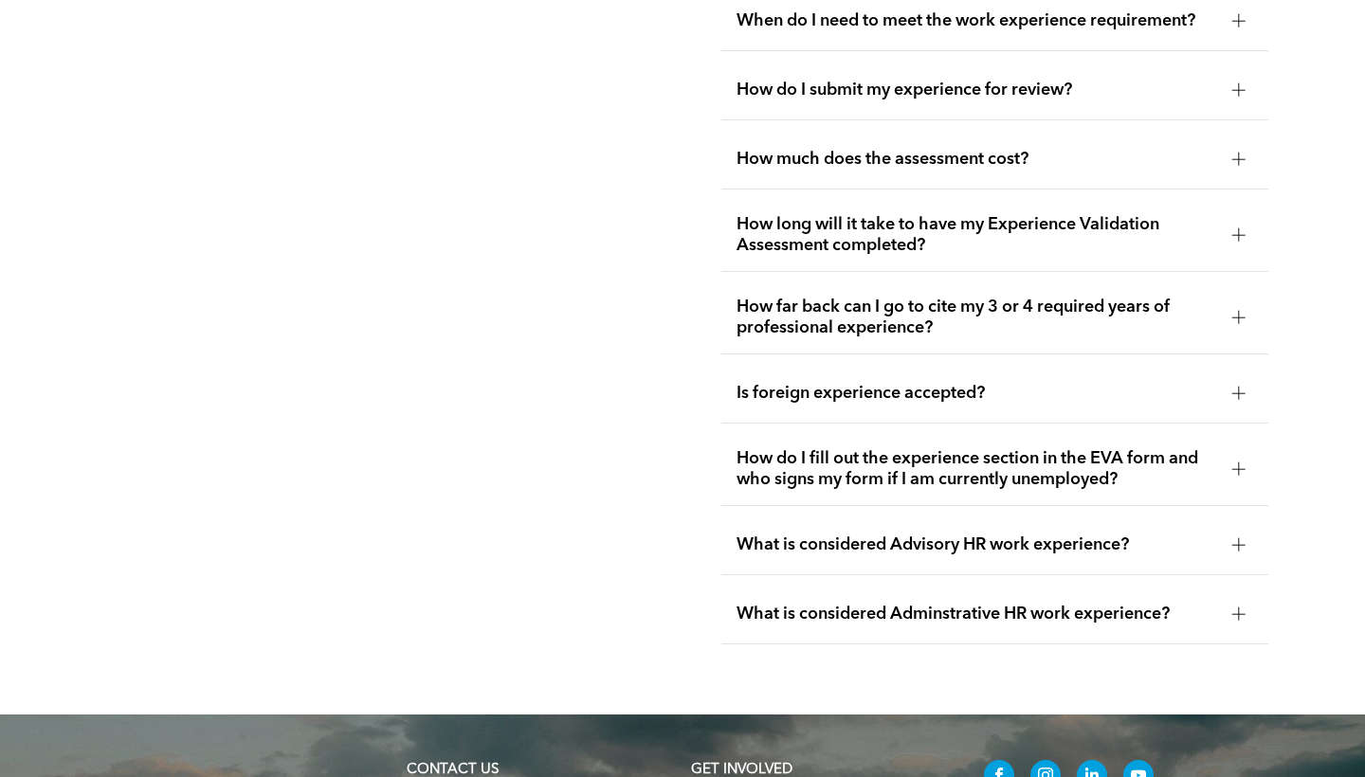
click at [1236, 619] on div at bounding box center [1238, 614] width 13 height 13
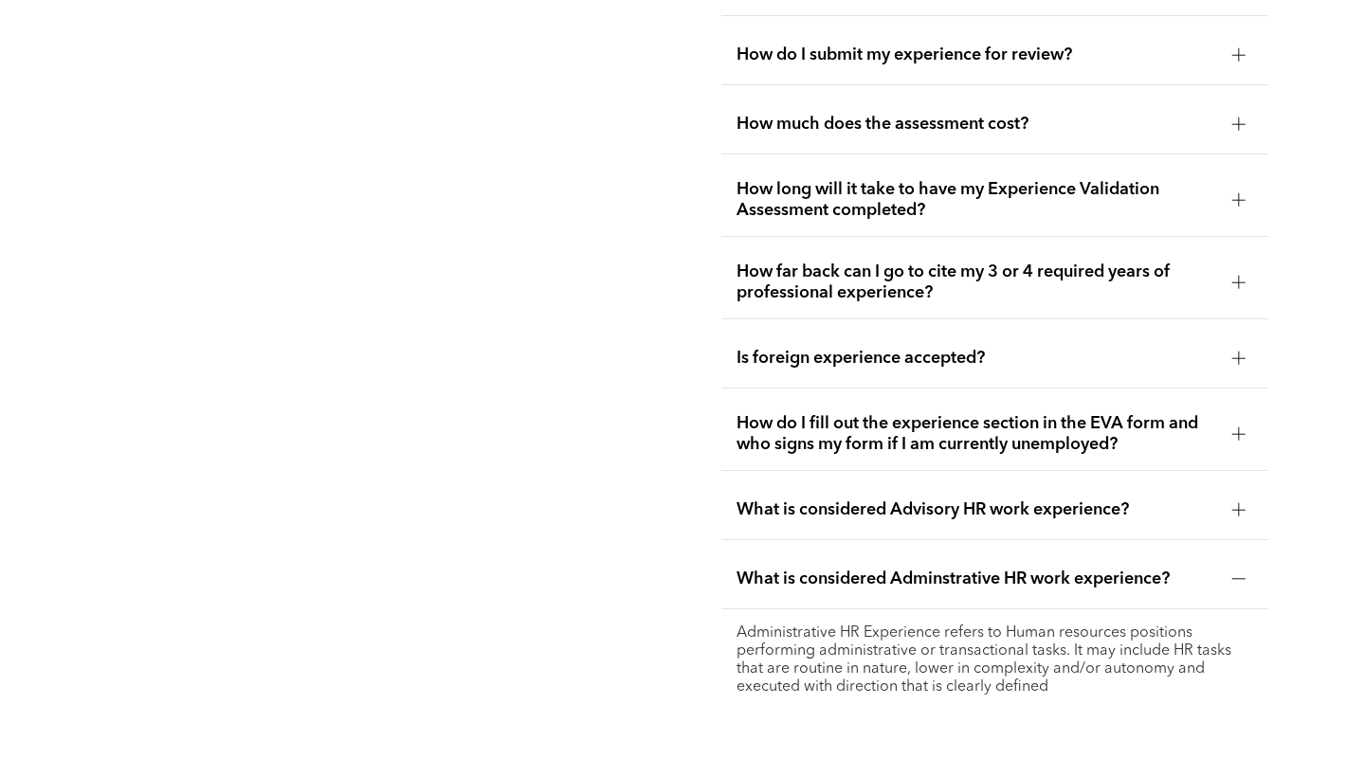
scroll to position [3617, 0]
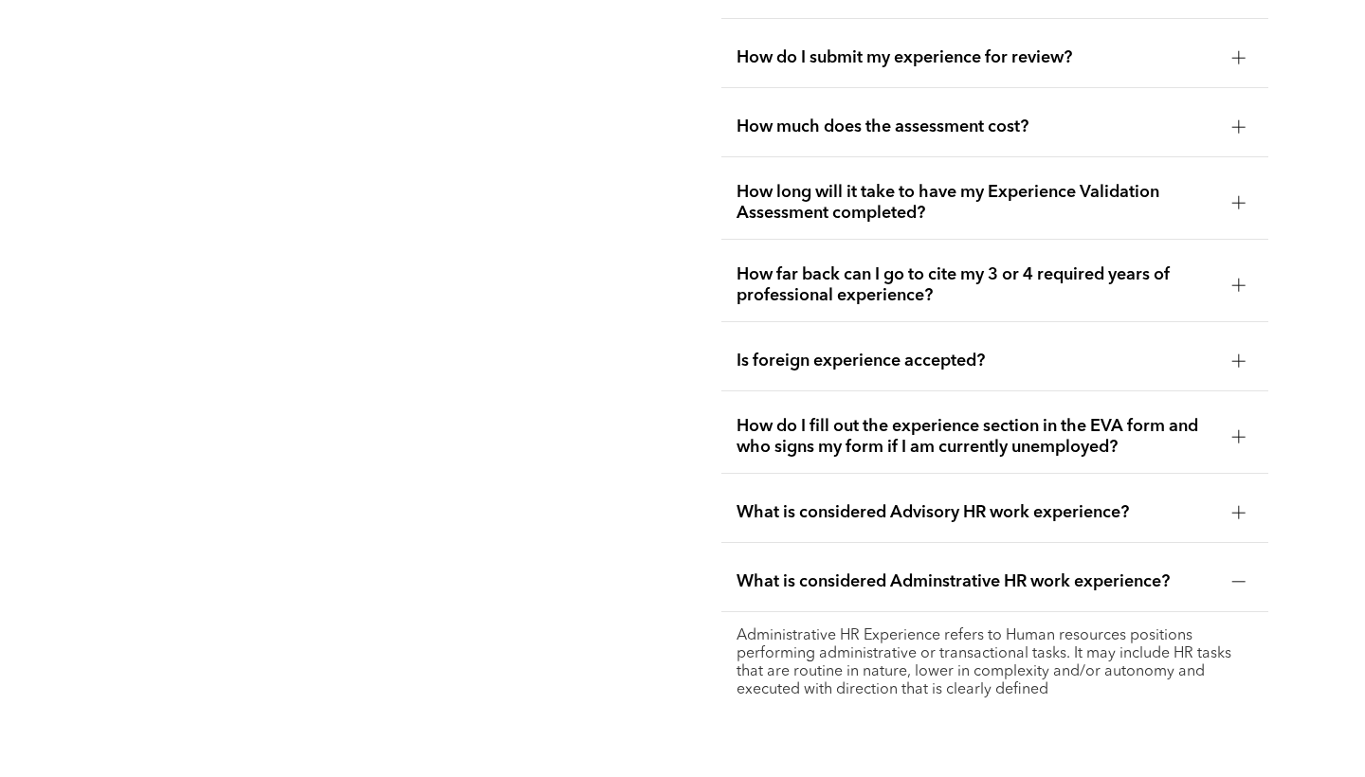
click at [1232, 601] on div "What is considered Adminstrative HR work experience?" at bounding box center [994, 583] width 546 height 60
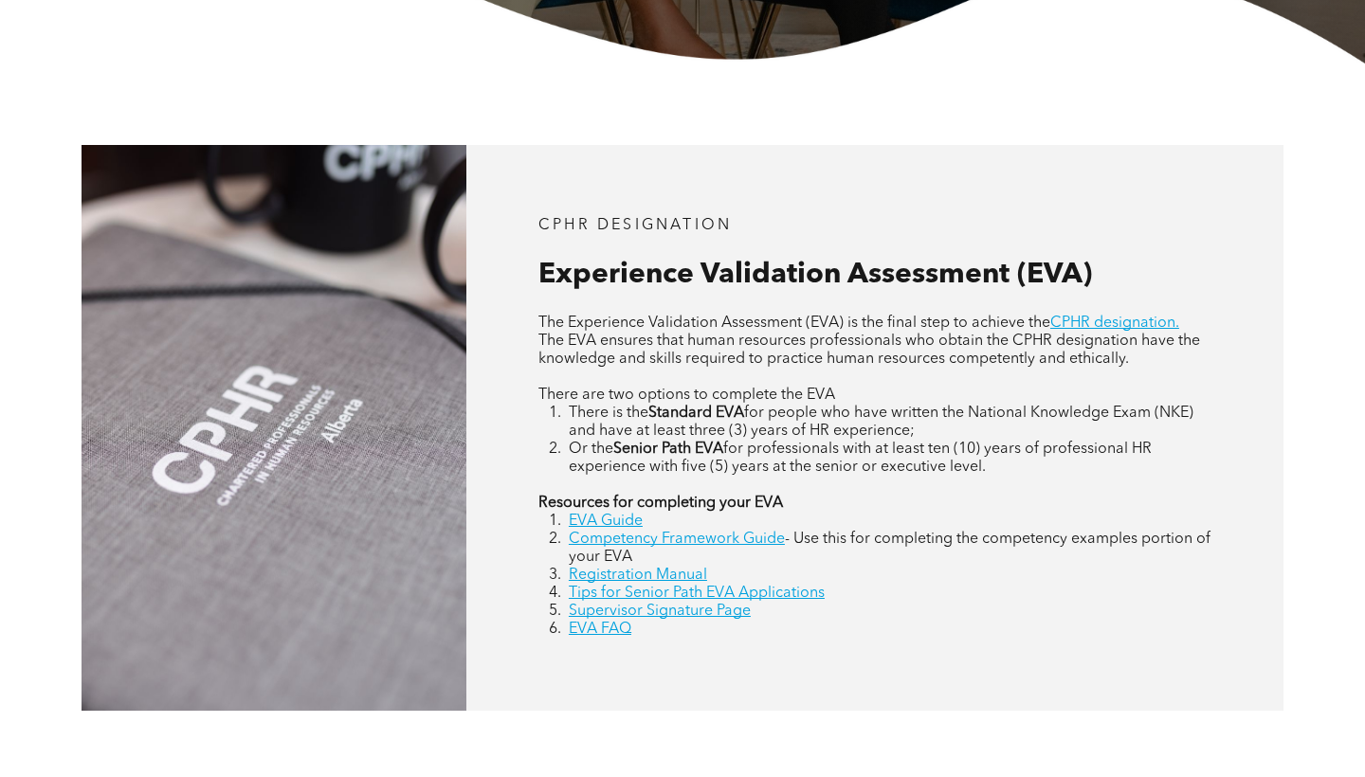
scroll to position [672, 0]
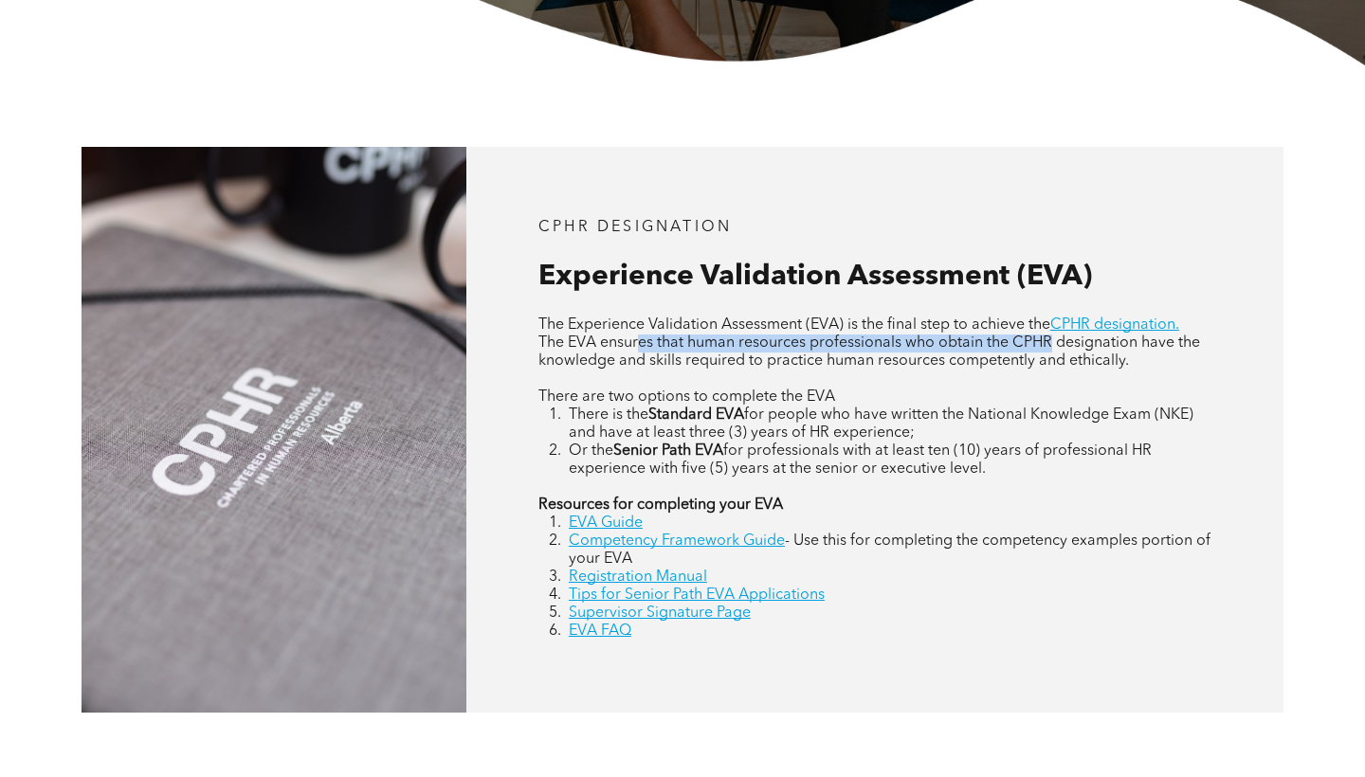
drag, startPoint x: 641, startPoint y: 345, endPoint x: 1048, endPoint y: 339, distance: 406.8
click at [1048, 339] on span "The EVA ensures that human resources professionals who obtain the CPHR designat…" at bounding box center [870, 352] width 662 height 33
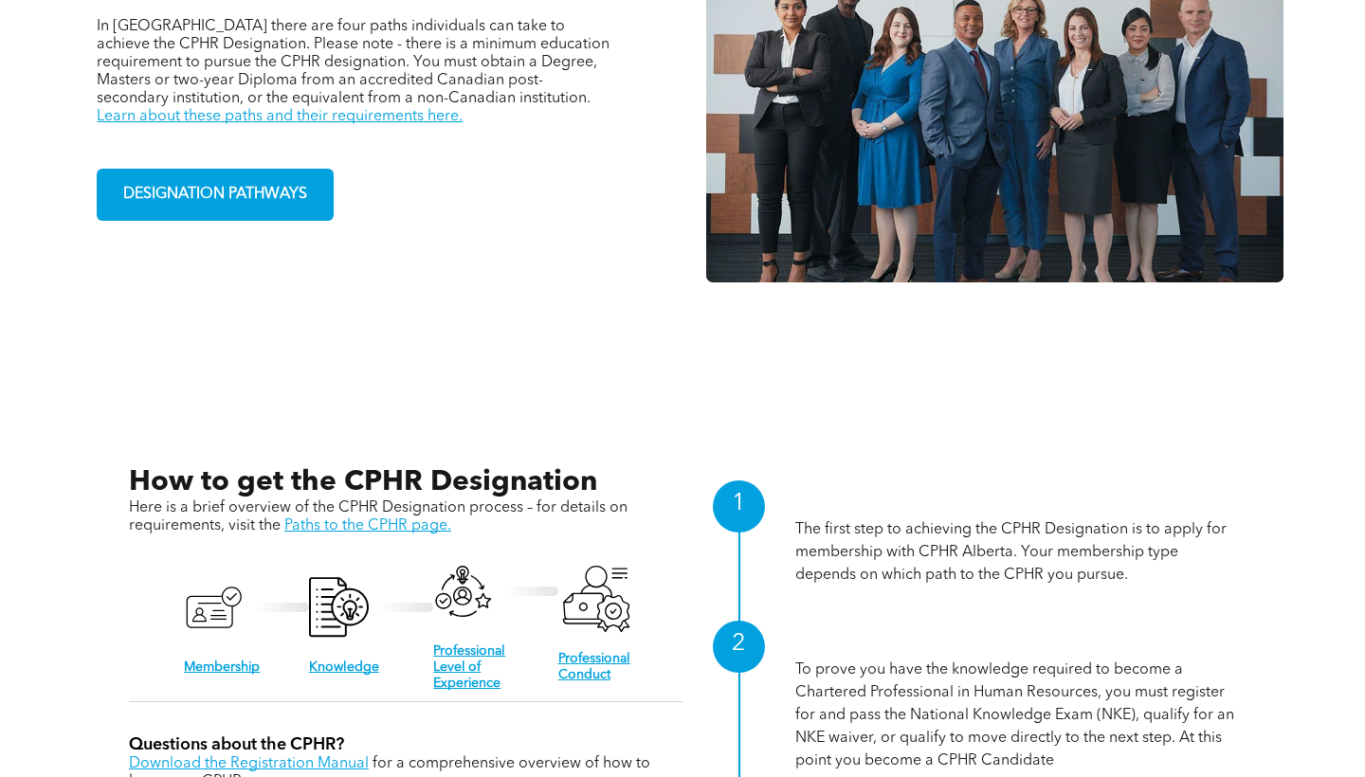
scroll to position [1722, 0]
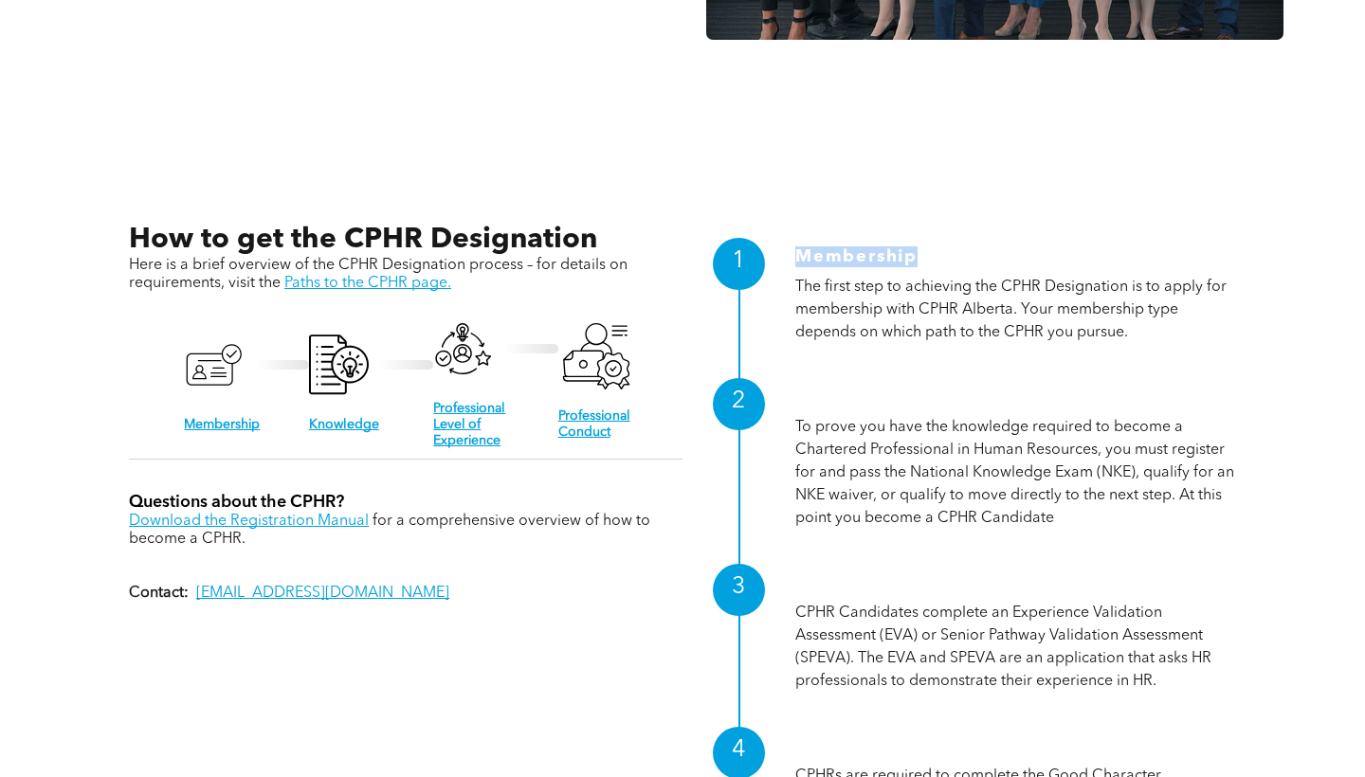
drag, startPoint x: 991, startPoint y: 274, endPoint x: 1079, endPoint y: 345, distance: 113.3
click at [1079, 345] on div "Membership The first step to achieving the CPHR Designation is to apply for mem…" at bounding box center [1015, 293] width 441 height 140
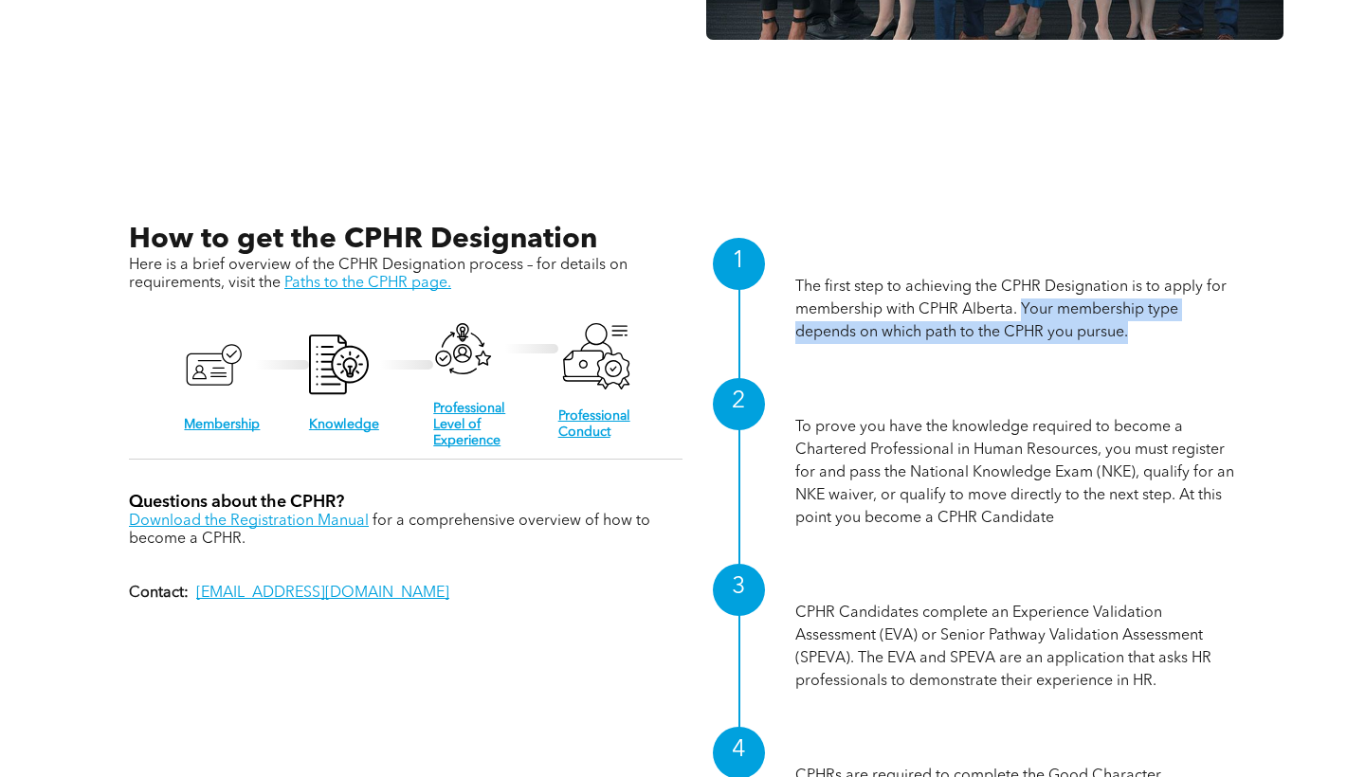
drag, startPoint x: 1025, startPoint y: 308, endPoint x: 1134, endPoint y: 341, distance: 114.0
click at [1134, 341] on p "The first step to achieving the CPHR Designation is to apply for membership wit…" at bounding box center [1015, 310] width 441 height 68
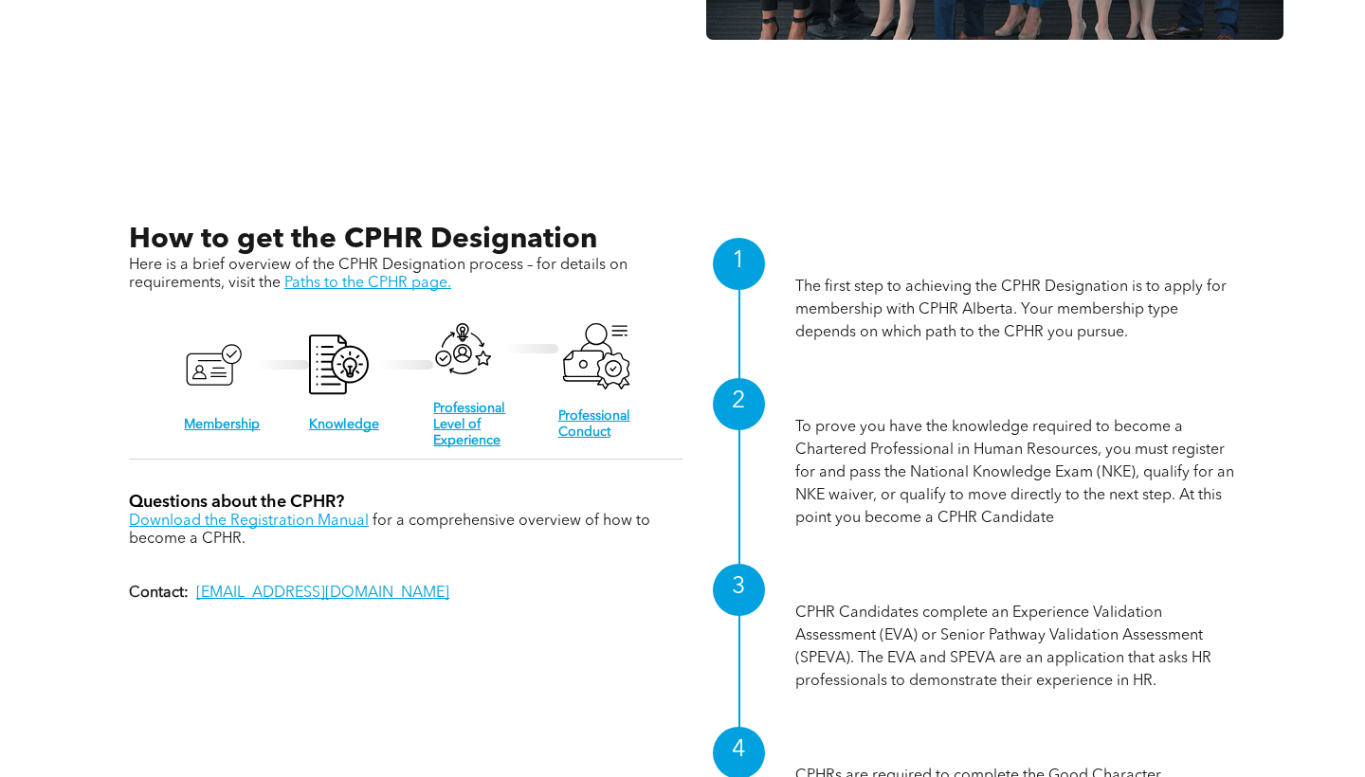
scroll to position [1753, 0]
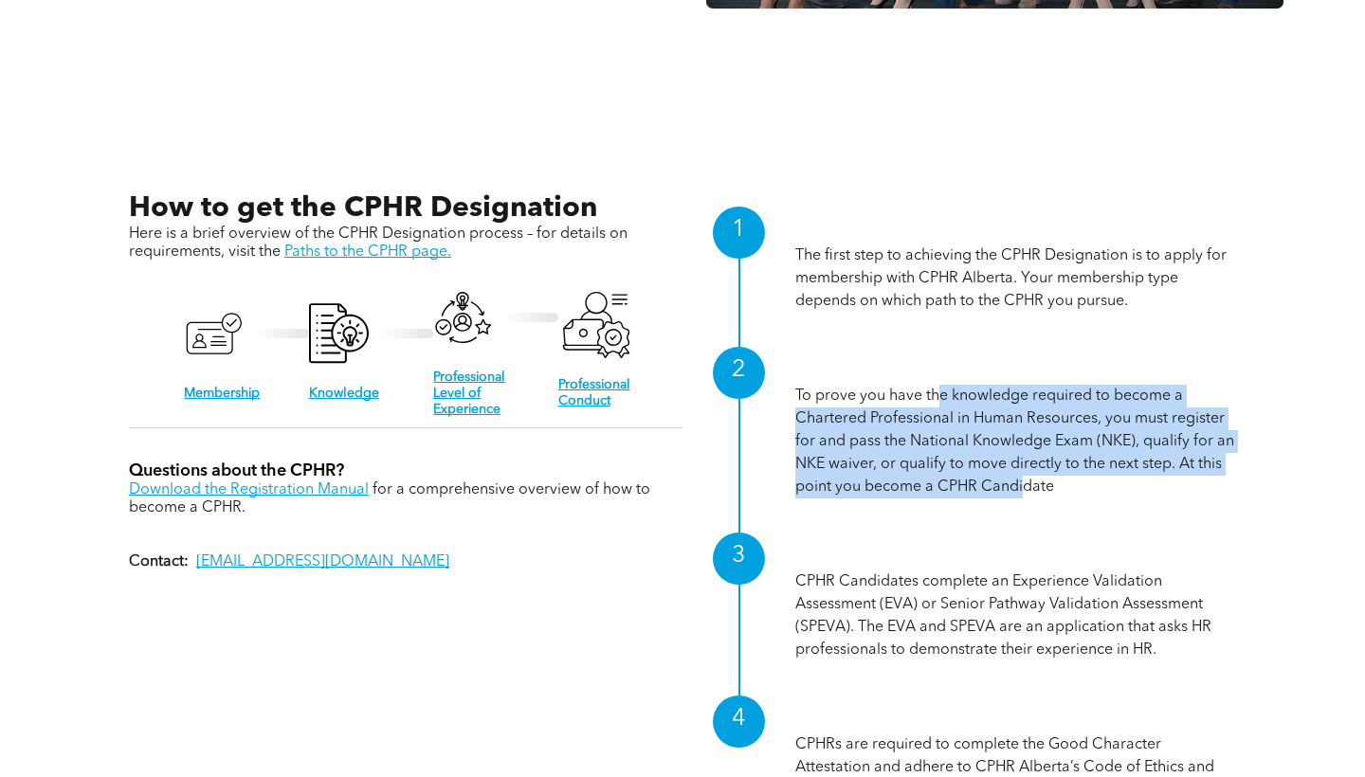
drag, startPoint x: 941, startPoint y: 397, endPoint x: 1026, endPoint y: 488, distance: 124.1
click at [1026, 488] on p "To prove you have the knowledge required to become a Chartered Professional in …" at bounding box center [1015, 442] width 441 height 114
drag, startPoint x: 1058, startPoint y: 486, endPoint x: 940, endPoint y: 399, distance: 146.4
click at [940, 399] on p "To prove you have the knowledge required to become a Chartered Professional in …" at bounding box center [1015, 442] width 441 height 114
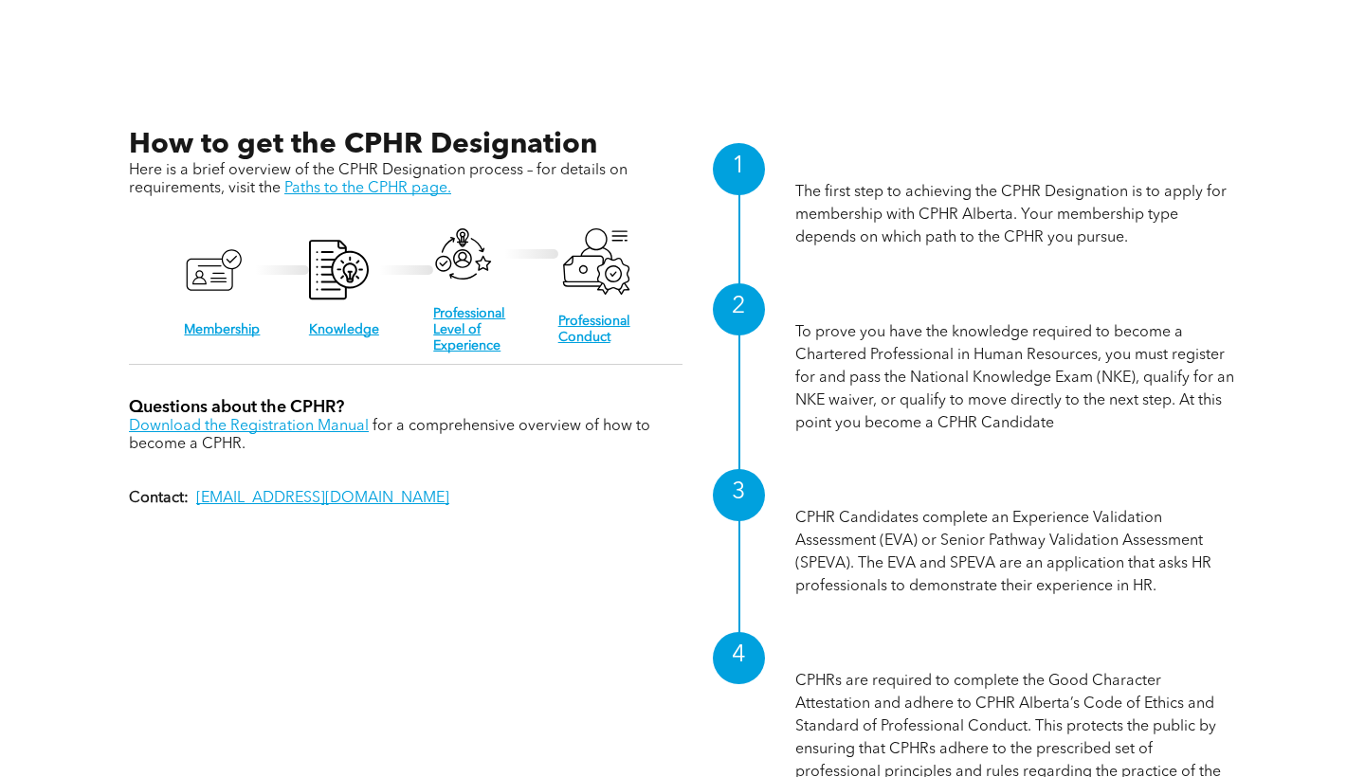
scroll to position [1820, 1]
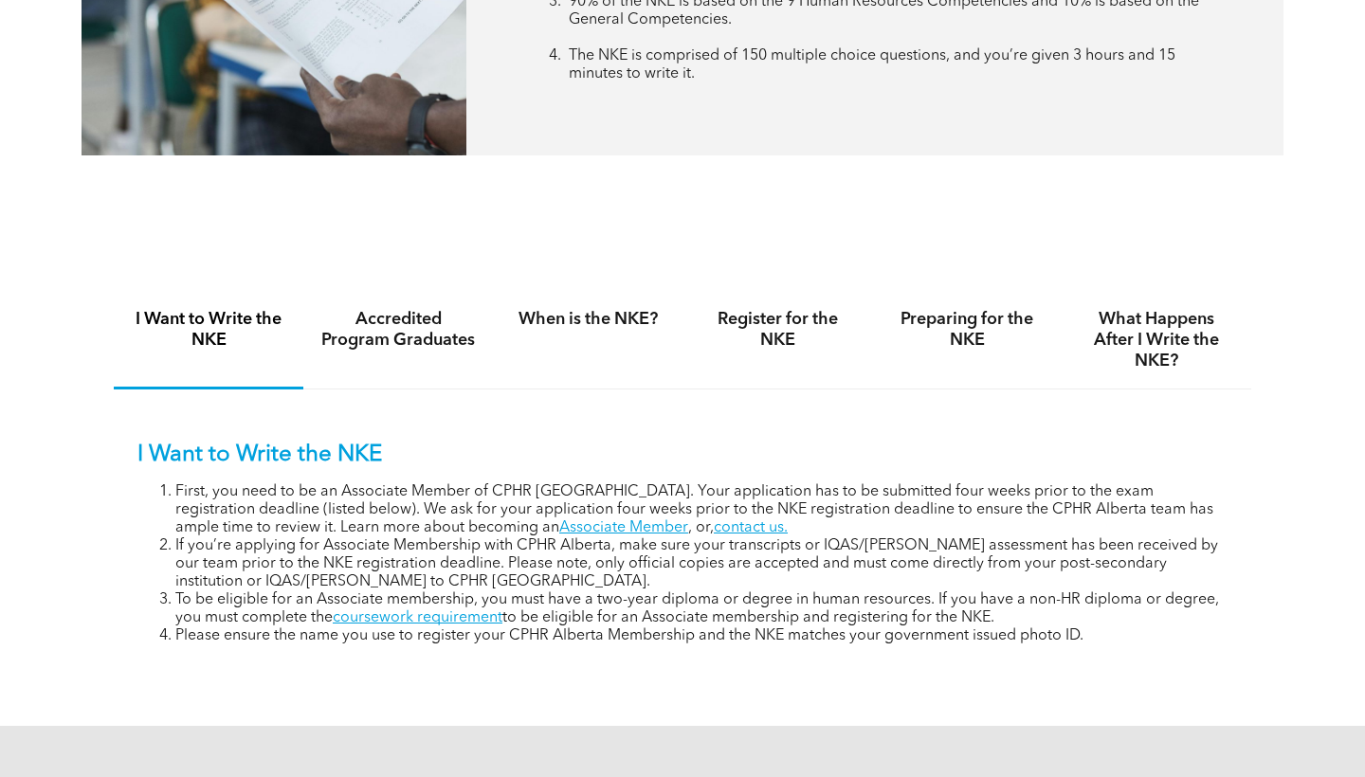
scroll to position [1112, 0]
